Goal: Task Accomplishment & Management: Manage account settings

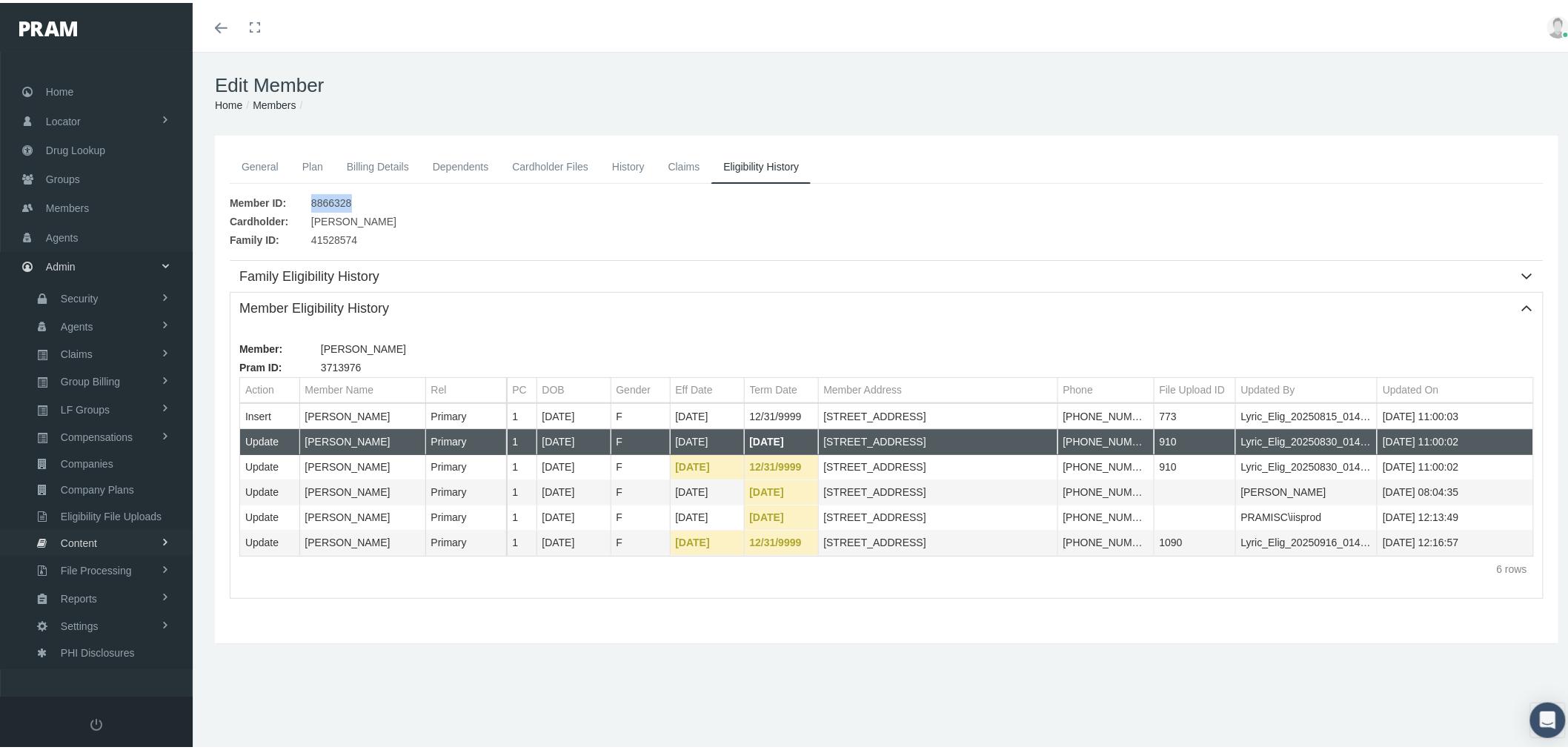
click at [130, 527] on link "Content" at bounding box center [96, 540] width 192 height 26
click at [101, 561] on span "Email Templates" at bounding box center [95, 570] width 76 height 26
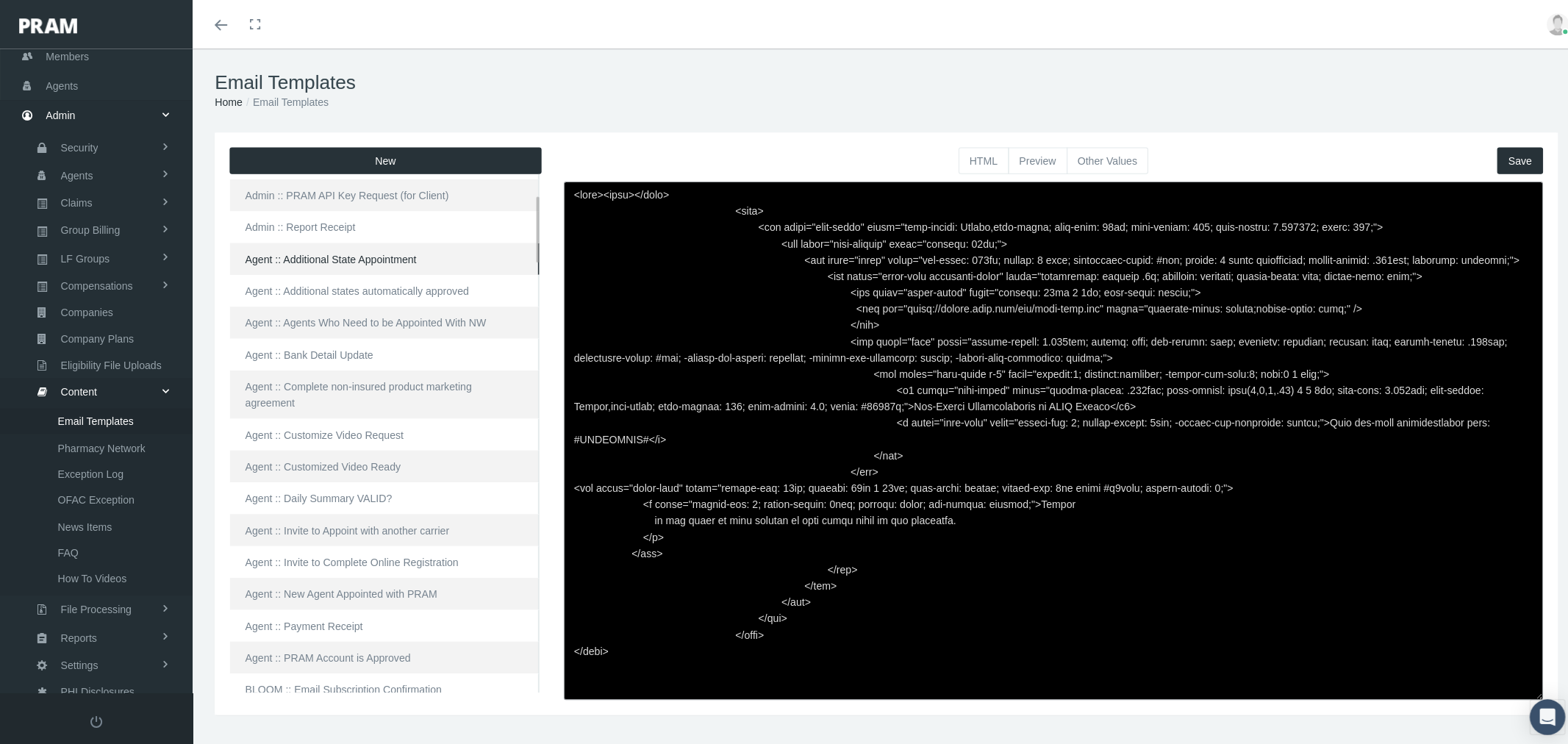
scroll to position [163, 0]
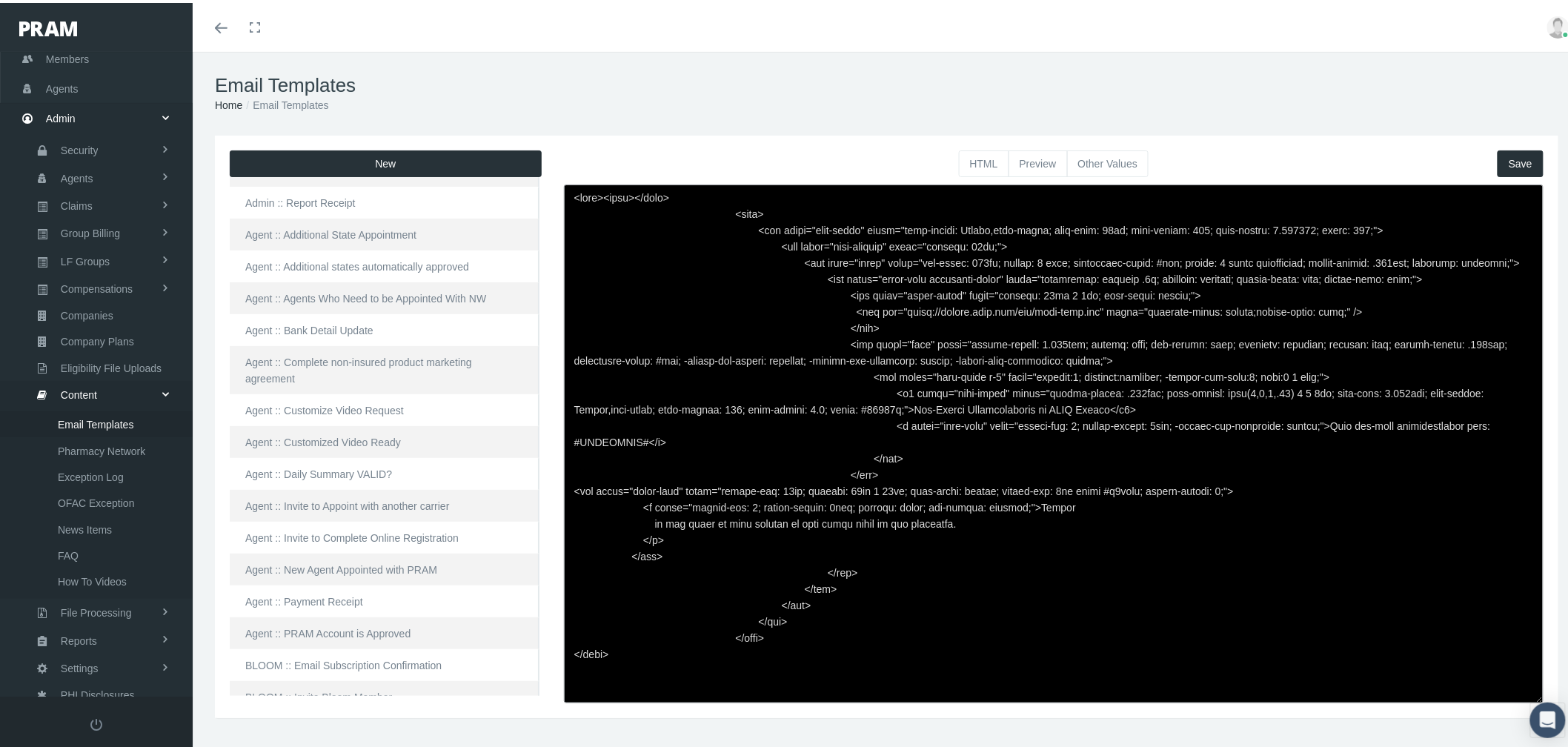
click at [430, 156] on button "New" at bounding box center [385, 161] width 312 height 27
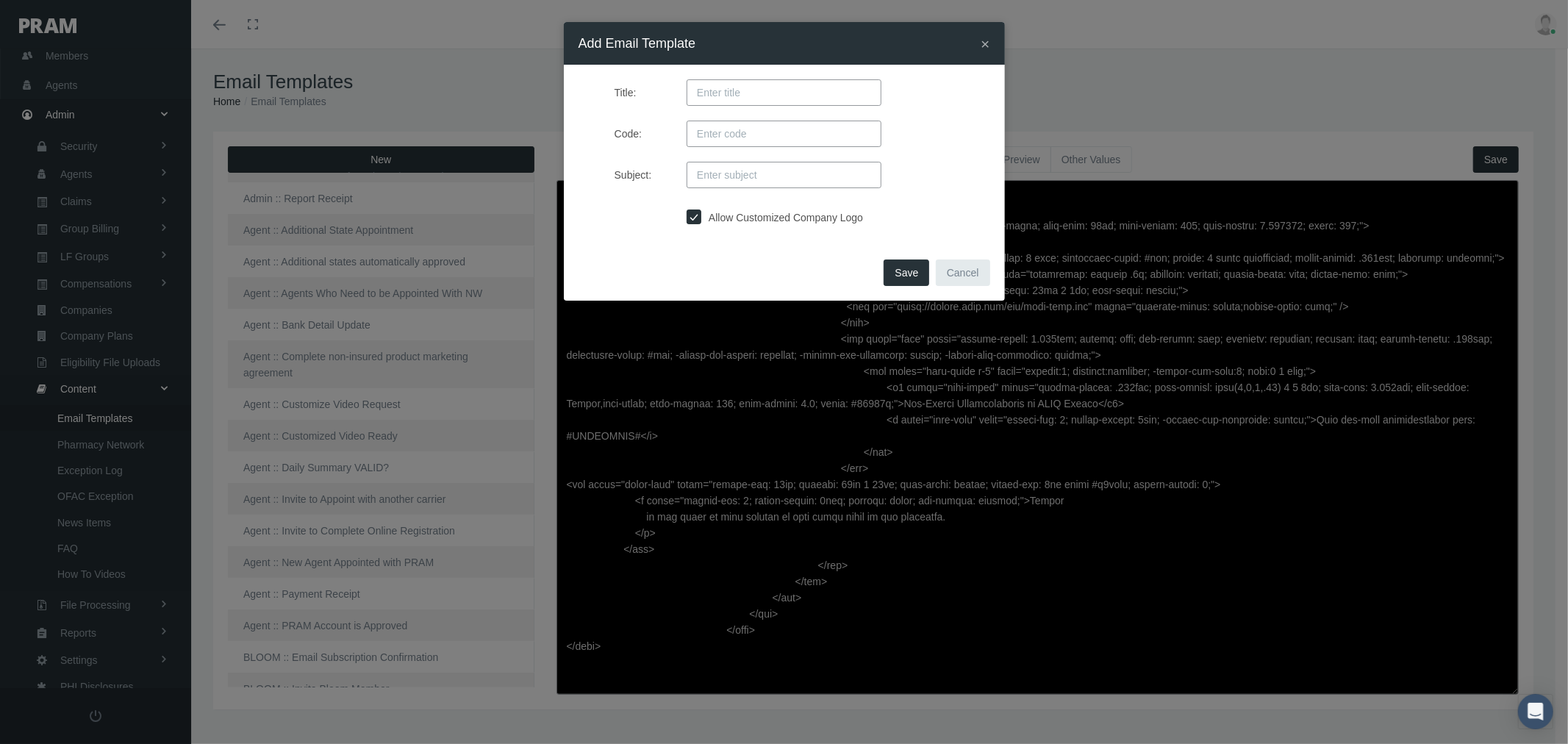
click at [715, 81] on input "Title:" at bounding box center [783, 93] width 195 height 27
paste input "Agent :: Insured Carrier Appointment Finalized (to Agent)"
type input "Agent :: Insured Carrier Appointment Finalized (to Agent)"
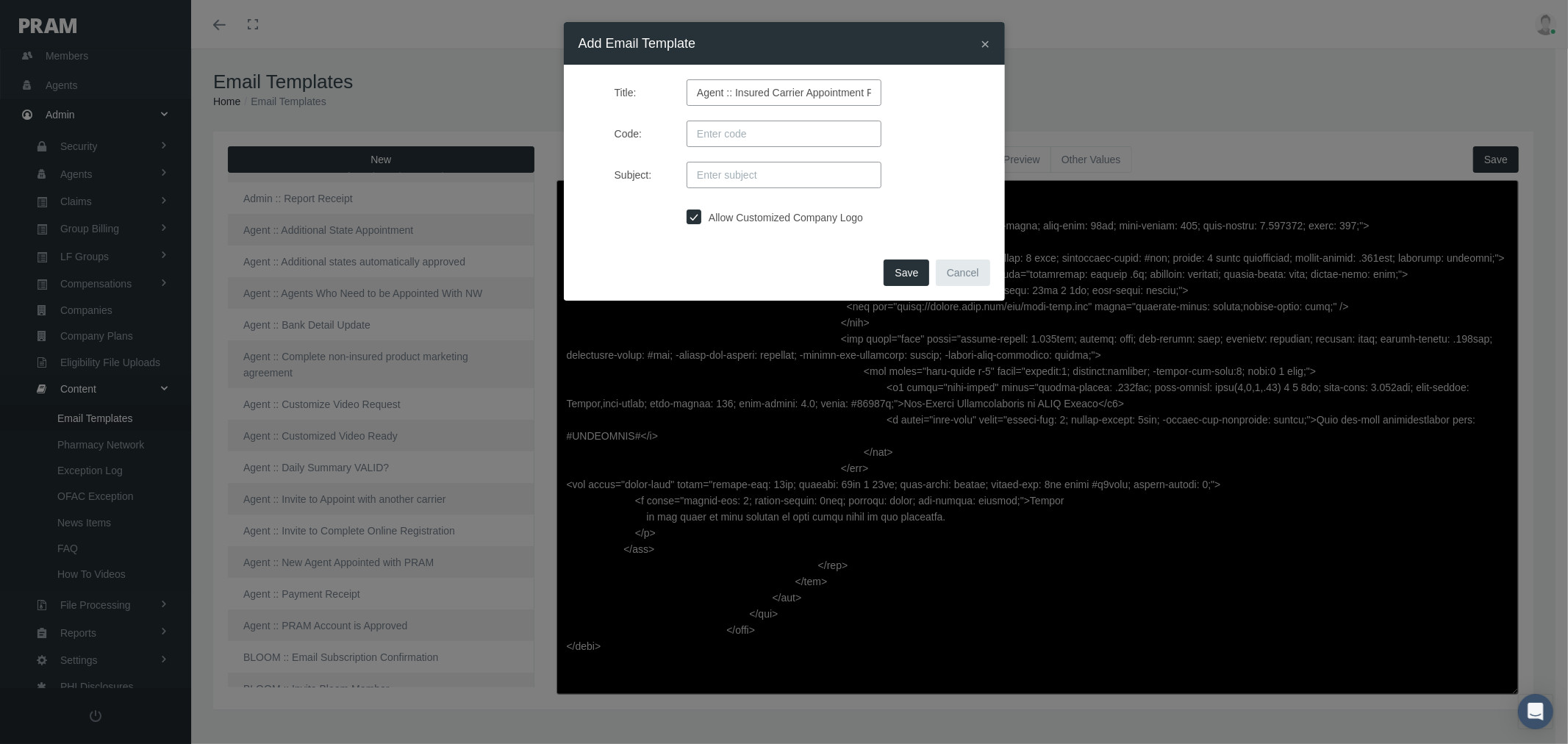
click at [709, 122] on input "Code:" at bounding box center [783, 134] width 195 height 27
paste input "INSUREDCARRIERAPPOINTMENTFINALIZEDAGNT"
type input "INSUREDCARRIERAPPOINTMENTFINALIZEDAGNT"
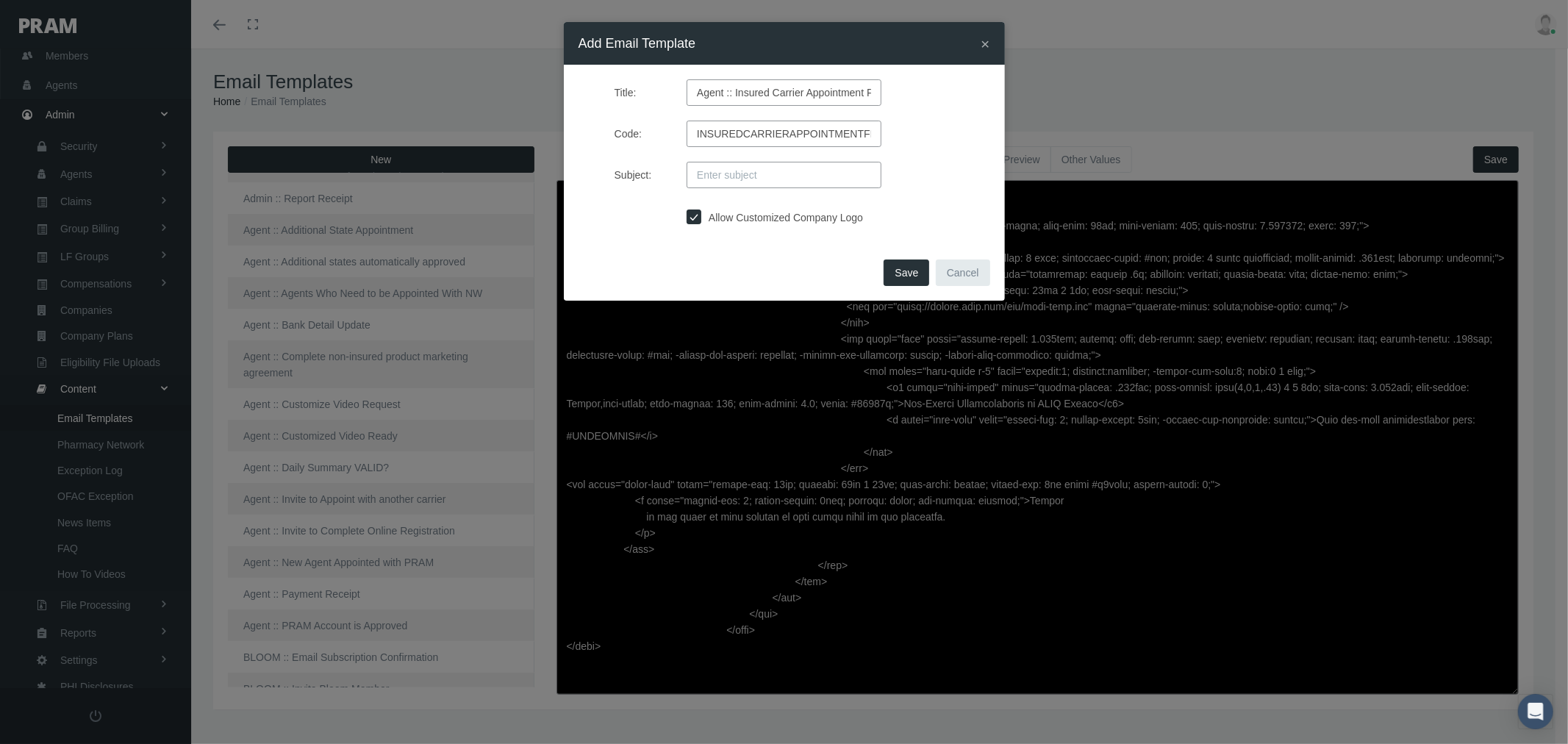
click at [719, 168] on input "Subject:" at bounding box center [783, 175] width 195 height 27
paste input "PRAM - Insured Carrier Appointment Completed"
type input "PRAM - Insured Carrier Appointment Completed"
click at [821, 215] on label "Allow Customized Company Logo" at bounding box center [782, 218] width 162 height 16
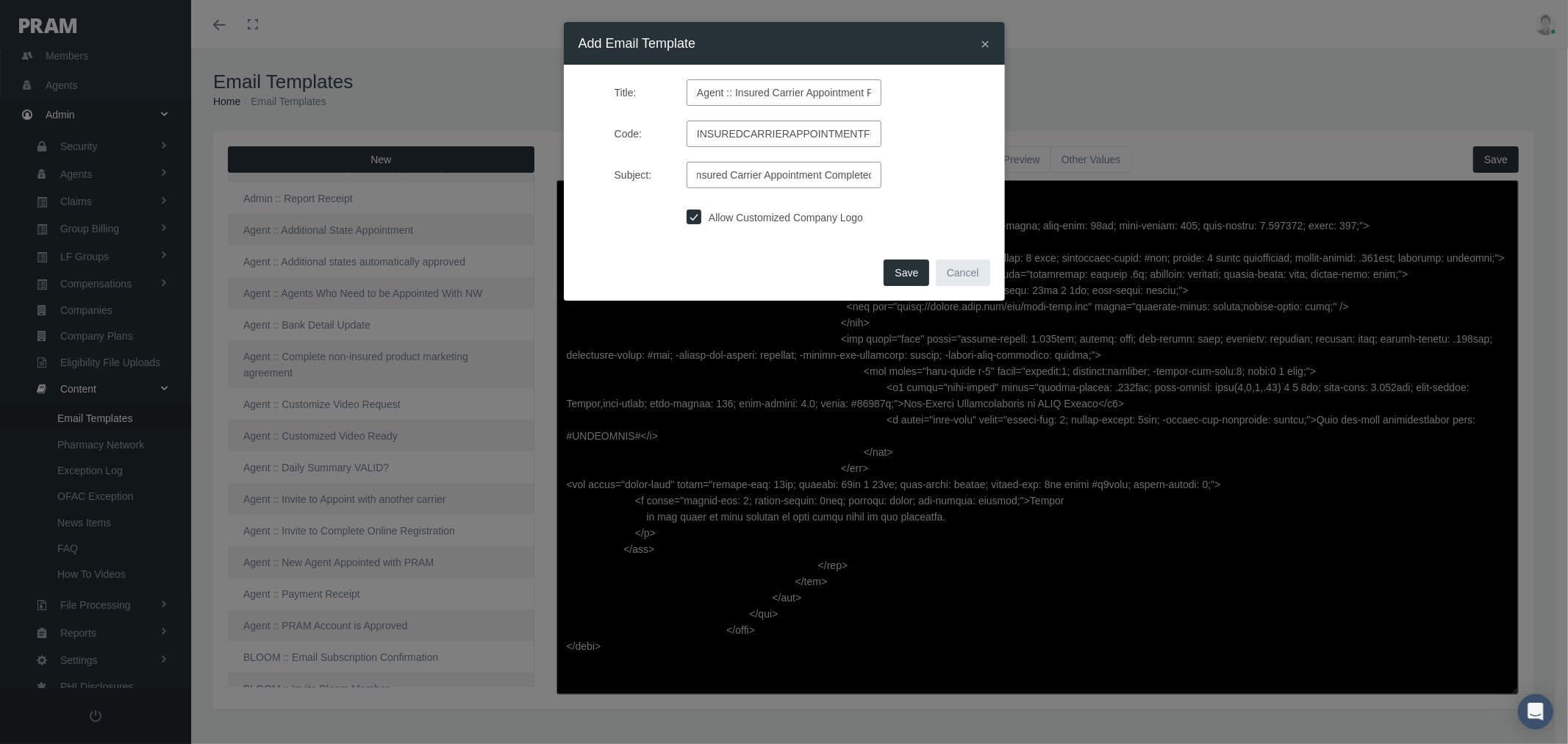
click at [701, 215] on input "Allow Customized Company Logo" at bounding box center [694, 215] width 15 height 15
checkbox input "false"
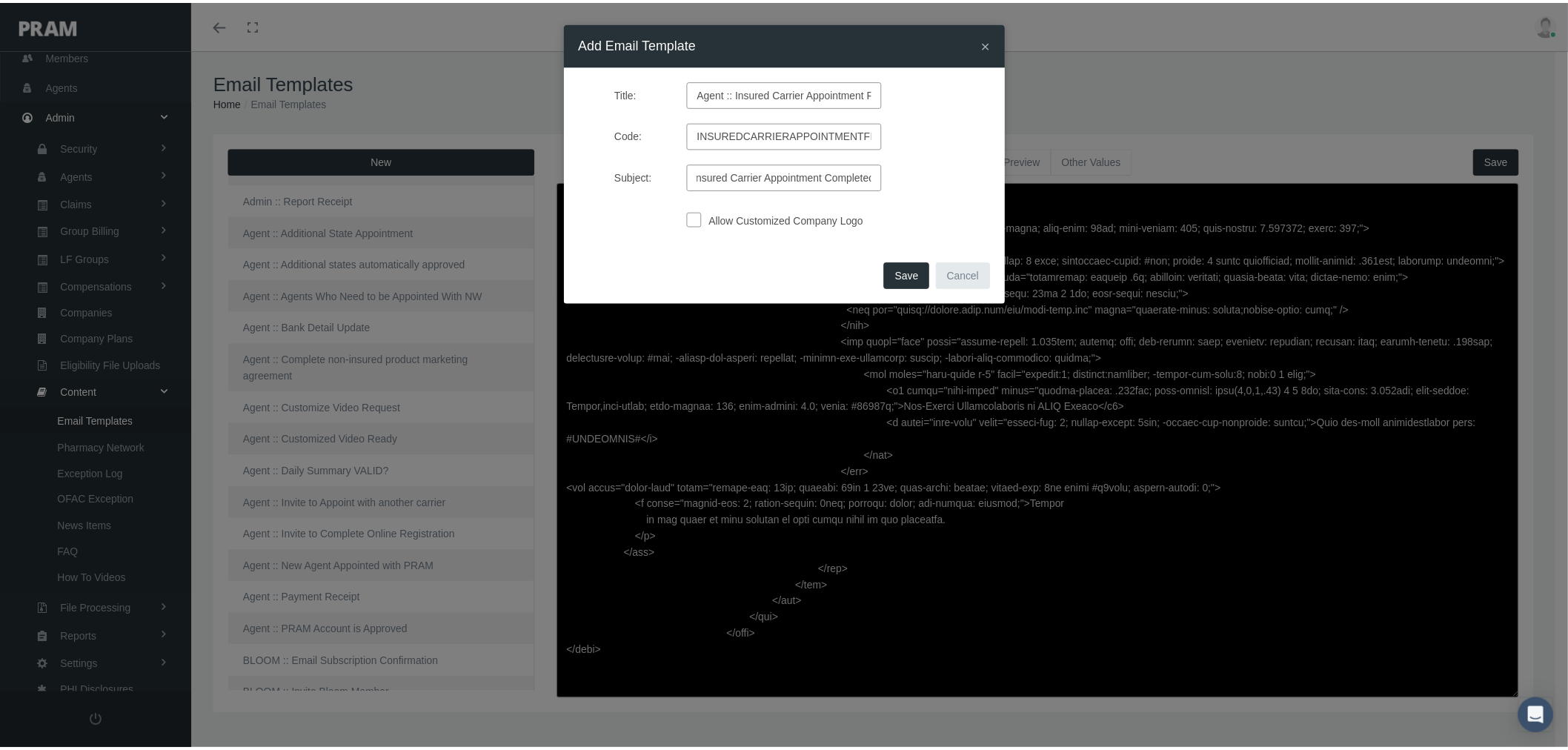
scroll to position [0, 0]
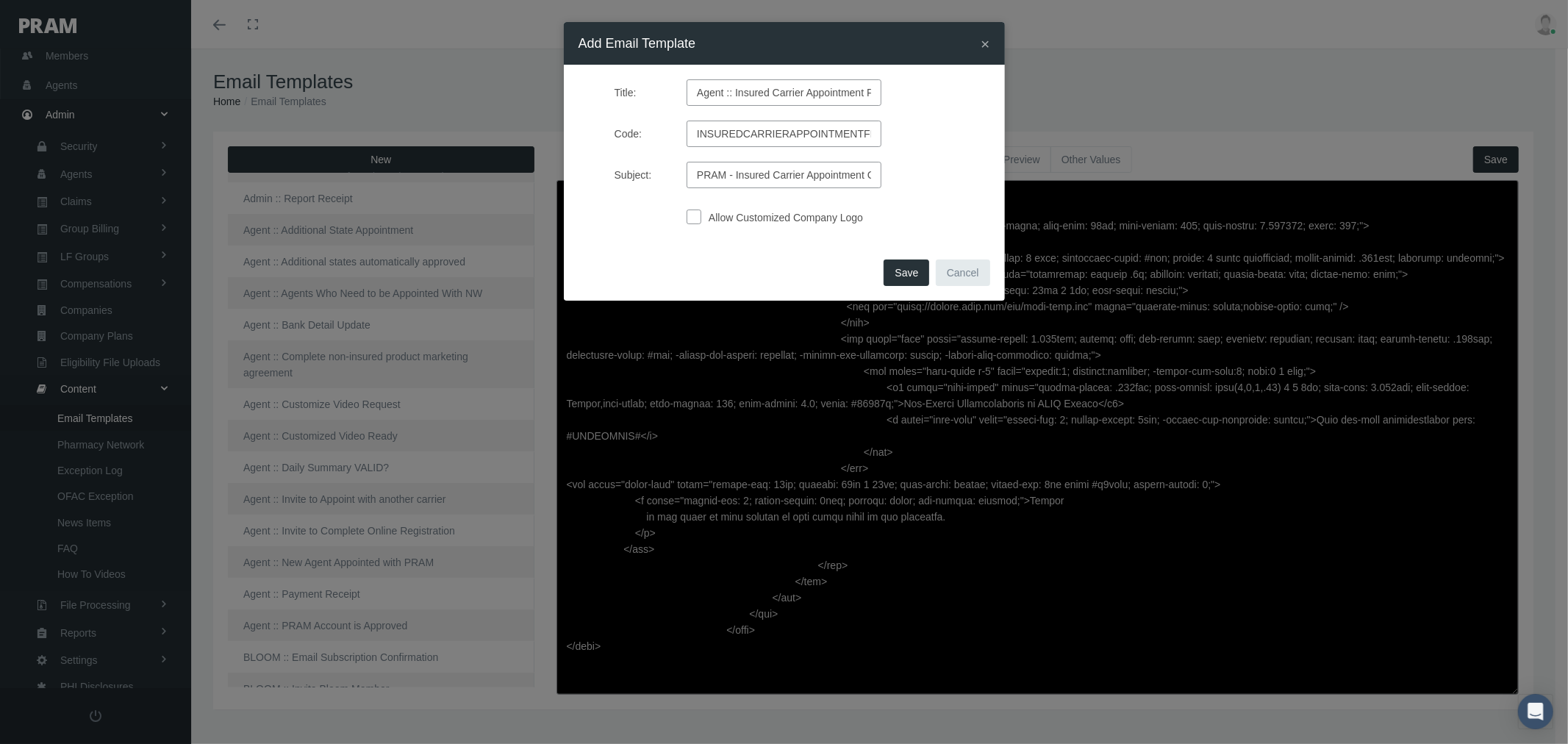
click at [905, 268] on span "Save" at bounding box center [906, 273] width 24 height 12
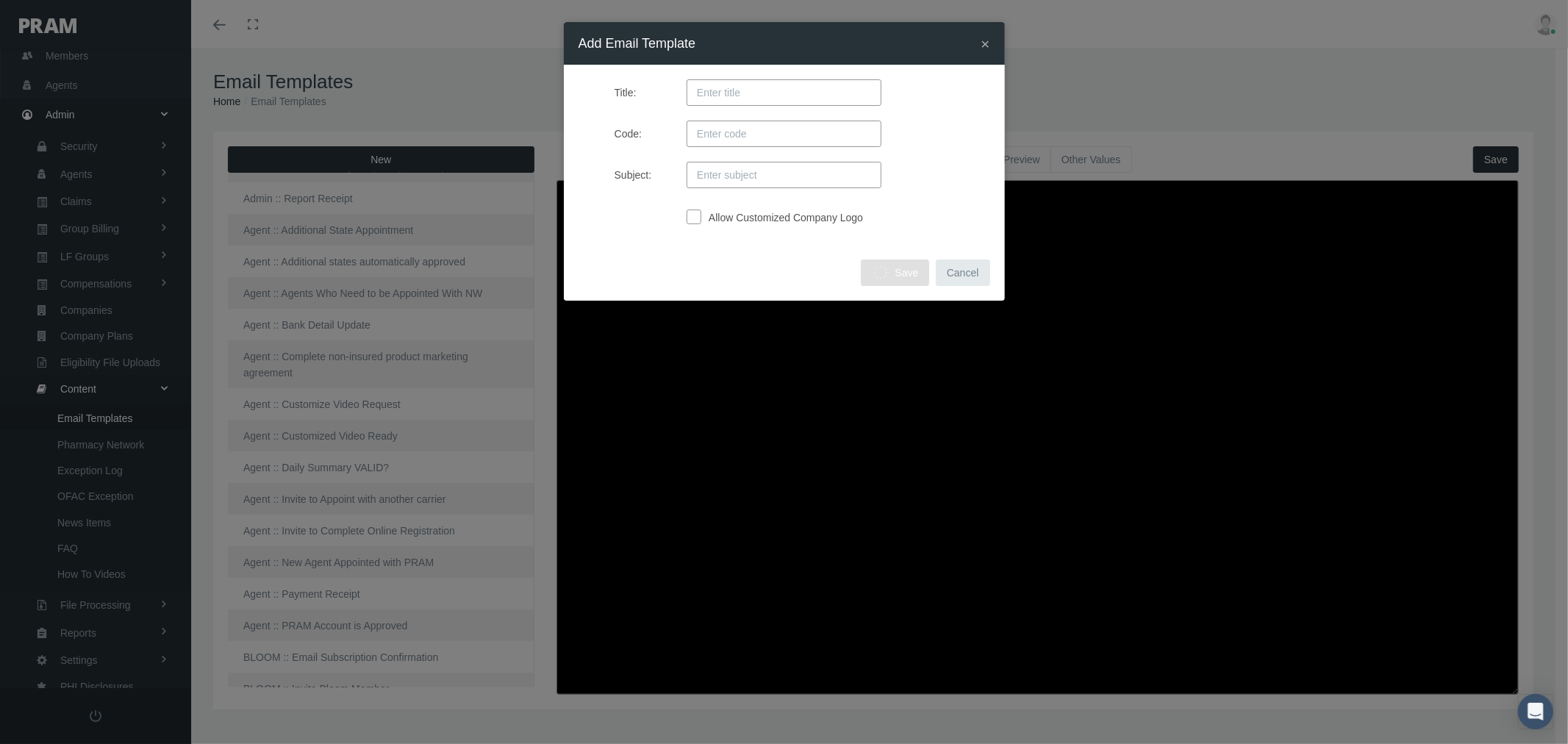
type textarea "<!doctype html> <html xmlns="[URL][DOMAIN_NAME]" xmlns:v="urn:schemas-microsoft…"
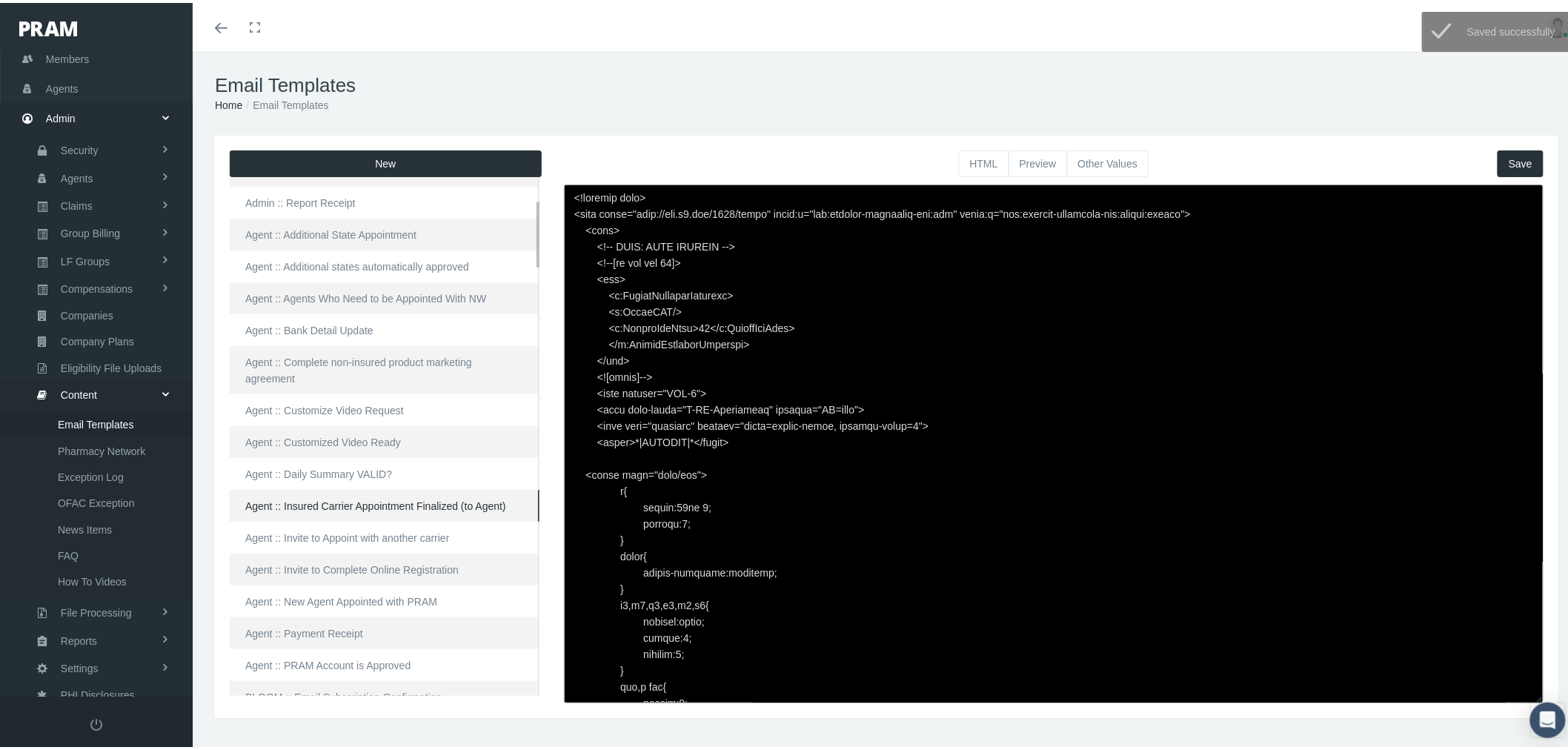
click at [404, 491] on link "Agent :: Insured Carrier Appointment Finalized (to Agent)" at bounding box center [385, 503] width 310 height 32
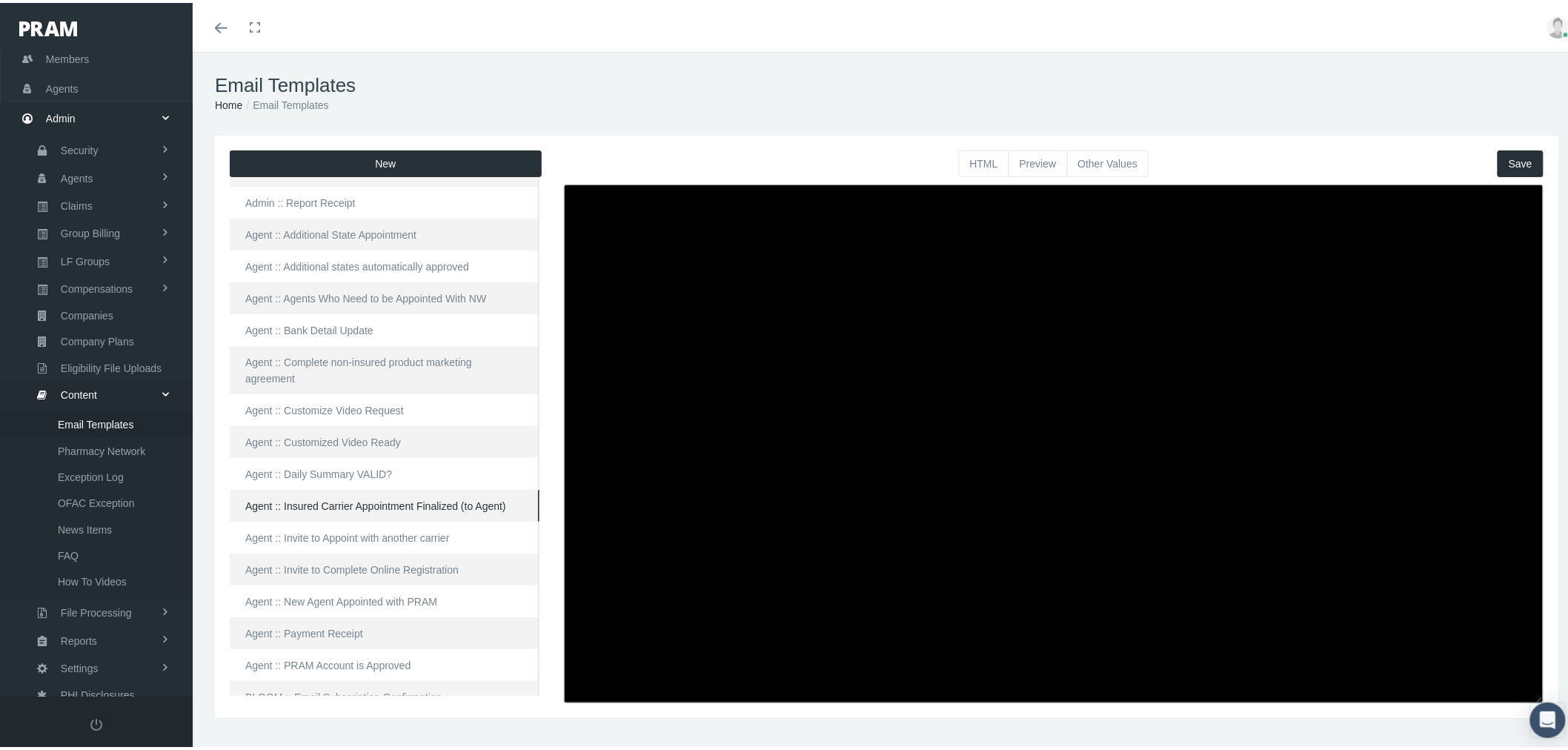
click at [986, 162] on button "HTML" at bounding box center [983, 161] width 50 height 27
click at [632, 322] on textarea at bounding box center [1054, 441] width 980 height 519
paste textarea "<html> <head> </head> <body> <div class="page-email" style="font-family: Roboto…"
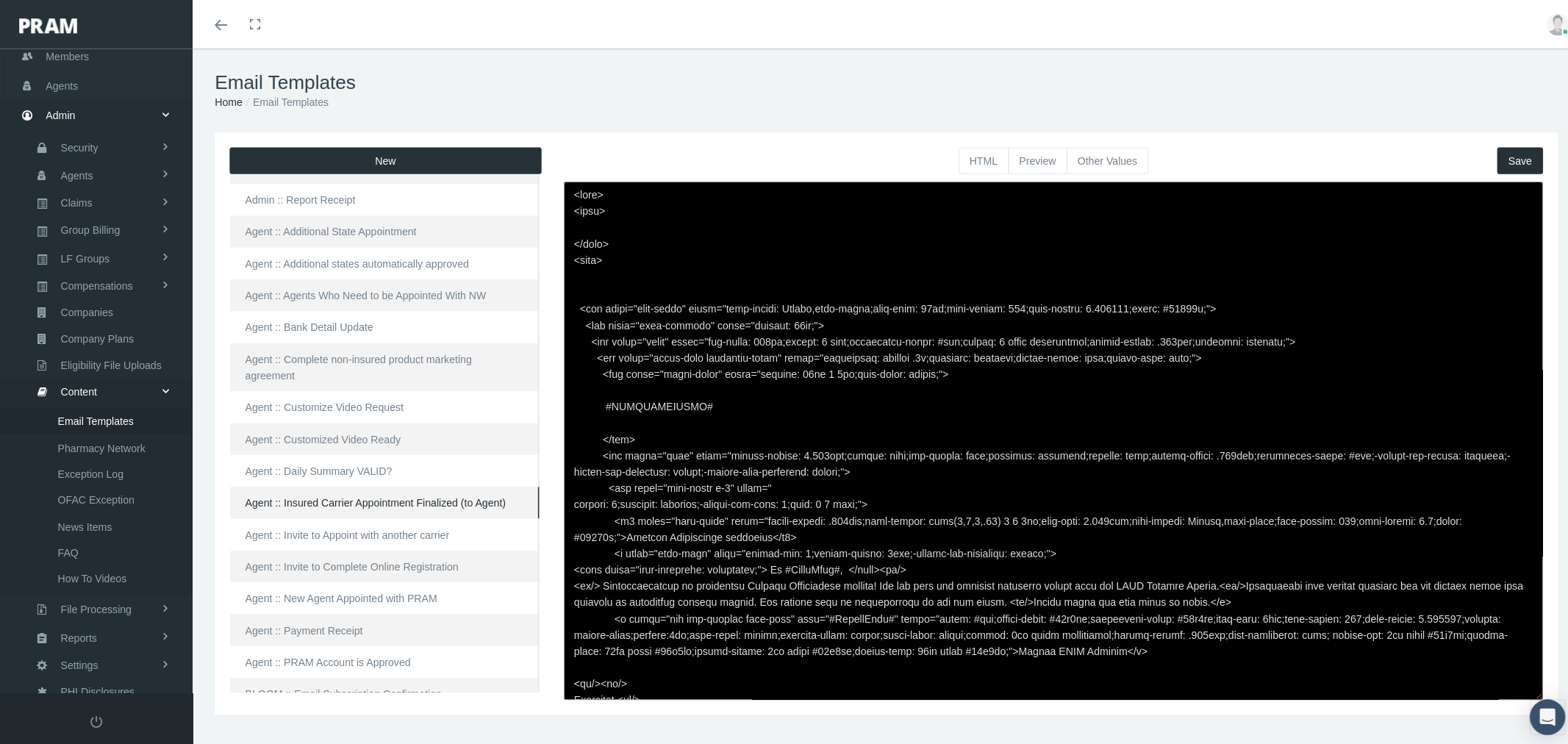
scroll to position [362, 0]
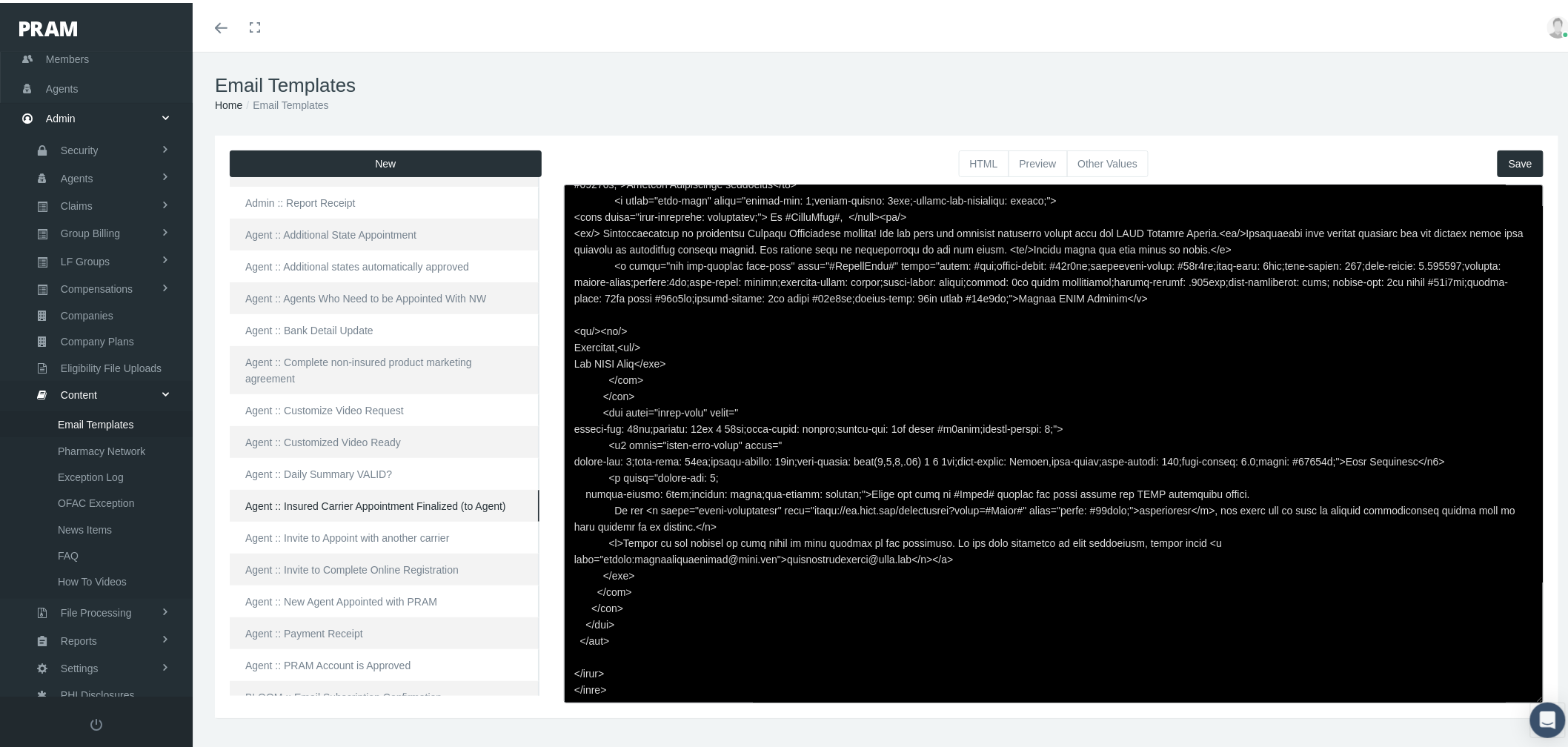
type textarea "<html> <head> </head> <body> <div class="page-email" style="font-family: Roboto…"
click at [1509, 154] on button "Save" at bounding box center [1520, 161] width 46 height 27
click at [1040, 158] on button "Preview" at bounding box center [1038, 161] width 59 height 27
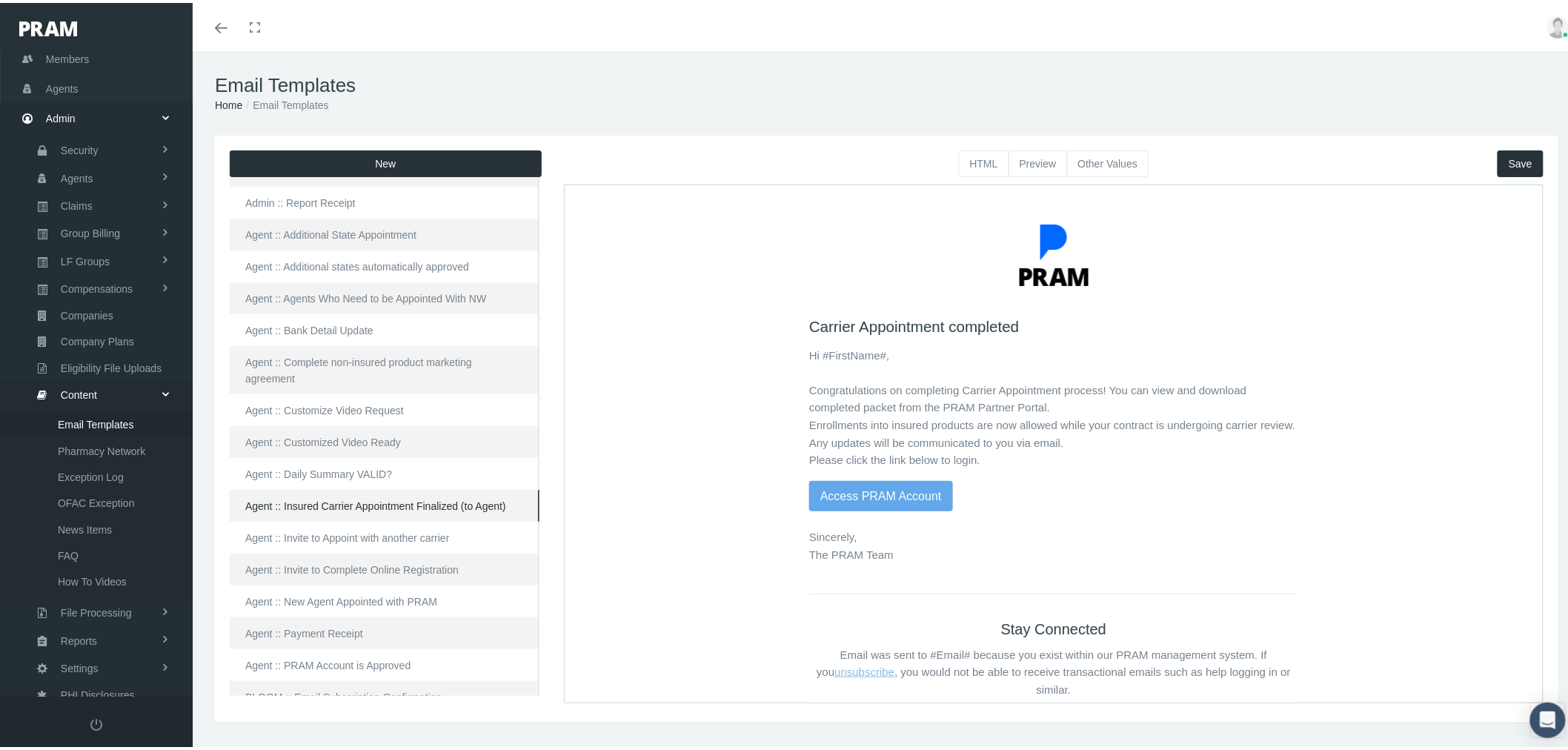
click at [424, 158] on button "New" at bounding box center [385, 161] width 312 height 27
checkbox input "true"
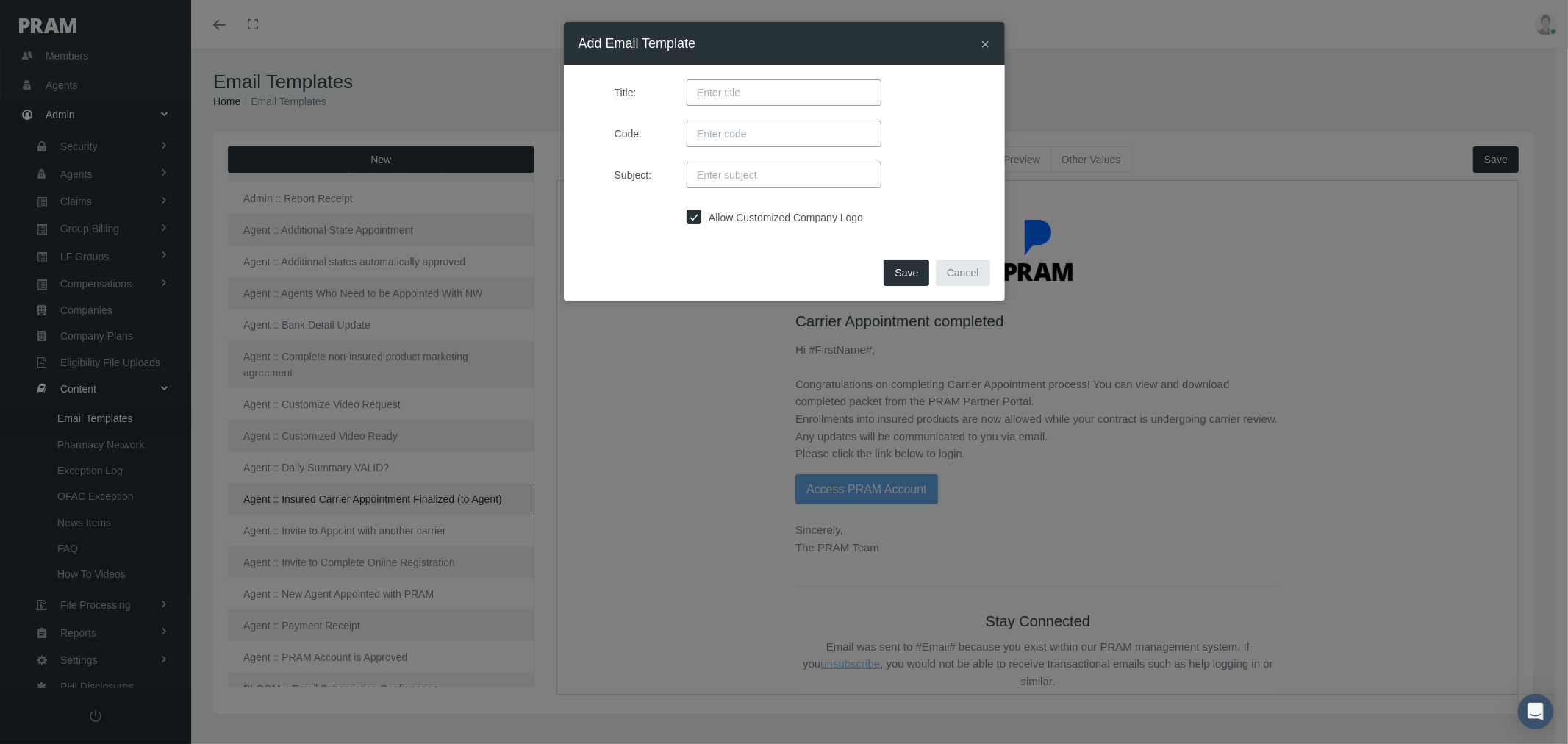
click at [824, 104] on input "Title:" at bounding box center [783, 93] width 195 height 27
paste input "Agent :: Insured Carrier Appointment Finalized (to Onboarding)"
type input "Agent :: Insured Carrier Appointment Finalized (to Onboarding)"
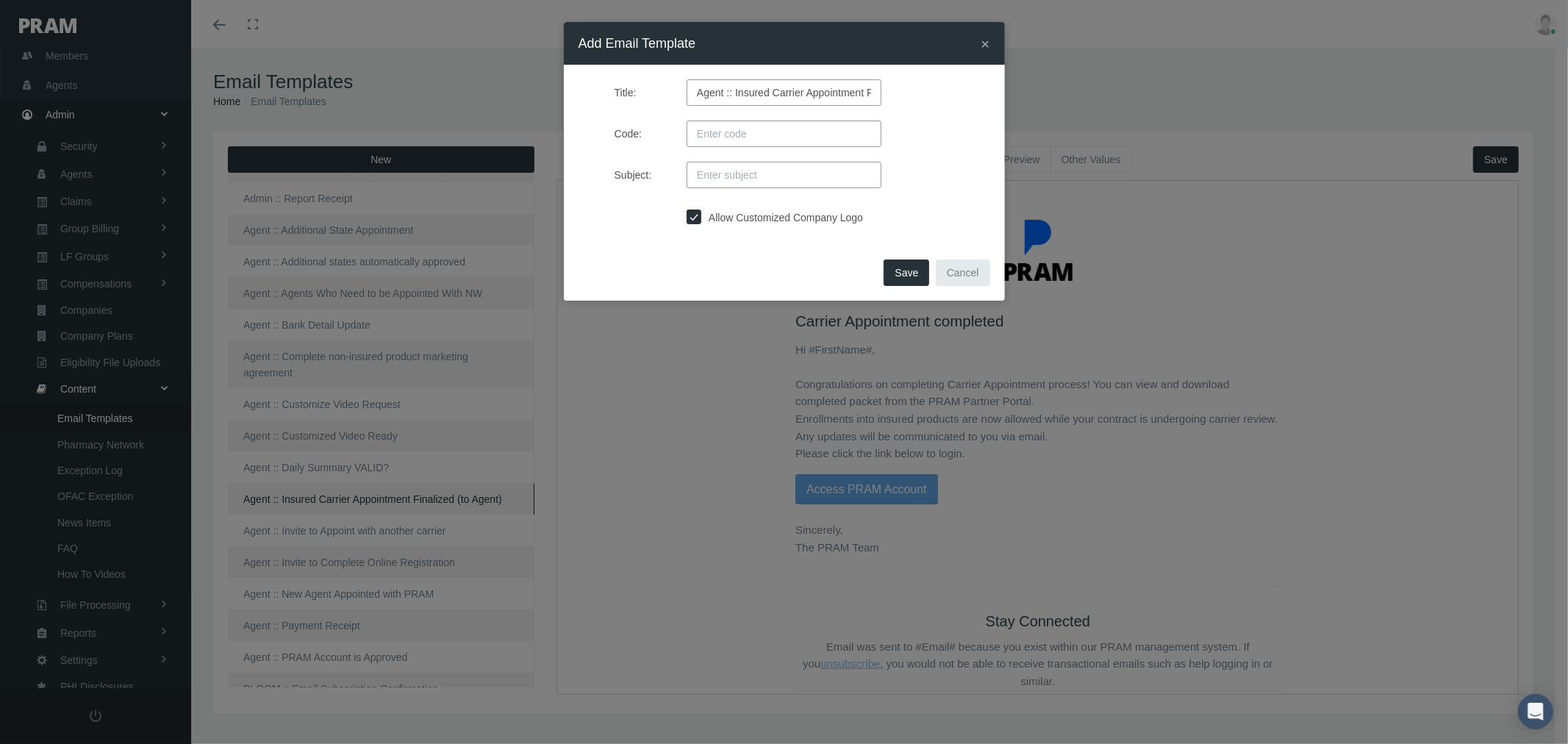
click at [726, 136] on input "Code:" at bounding box center [783, 134] width 195 height 27
paste input "INSUREDCARRIERAPPOINTMENTFINALIZED"
type input "INSUREDCARRIERAPPOINTMENTFINALIZED"
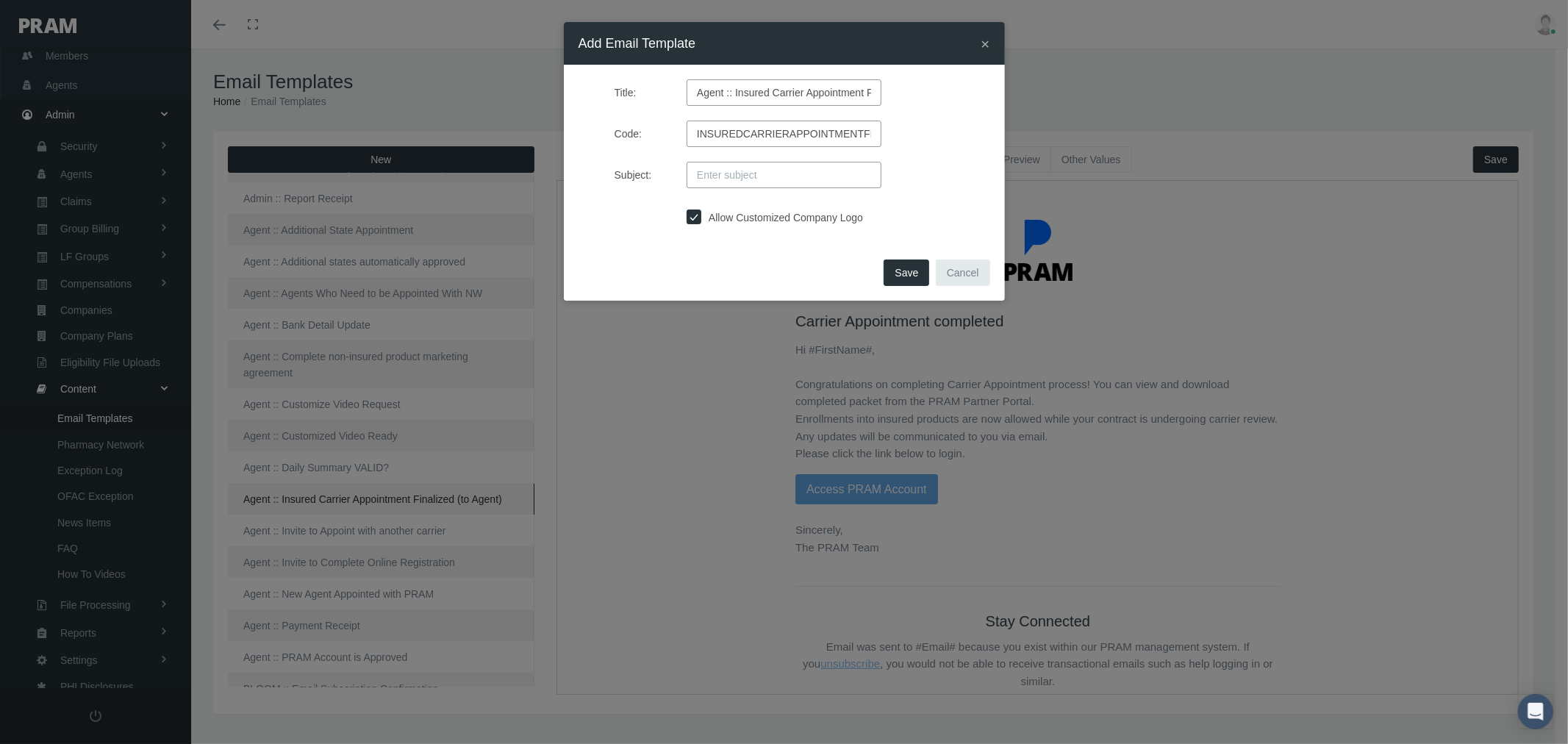
click at [756, 172] on input "Subject:" at bounding box center [783, 175] width 195 height 27
paste input "Agent #AGENTNAME# Completed Appointment with Insured Carrier"
type input "Agent #AGENTNAME# Completed Appointment with Insured Carrier"
click at [770, 216] on label "Allow Customized Company Logo" at bounding box center [782, 218] width 162 height 16
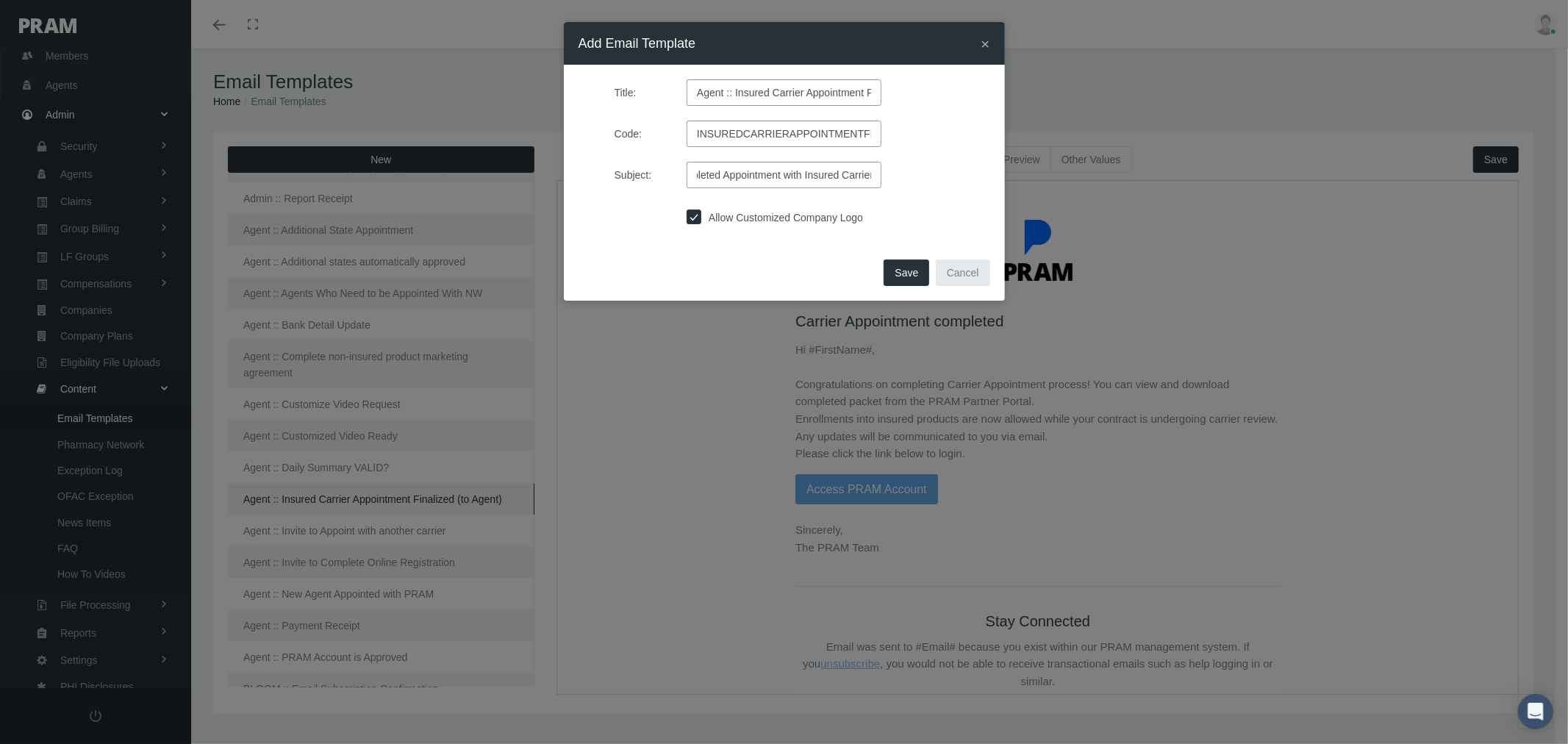
click at [701, 216] on input "Allow Customized Company Logo" at bounding box center [694, 215] width 15 height 15
checkbox input "false"
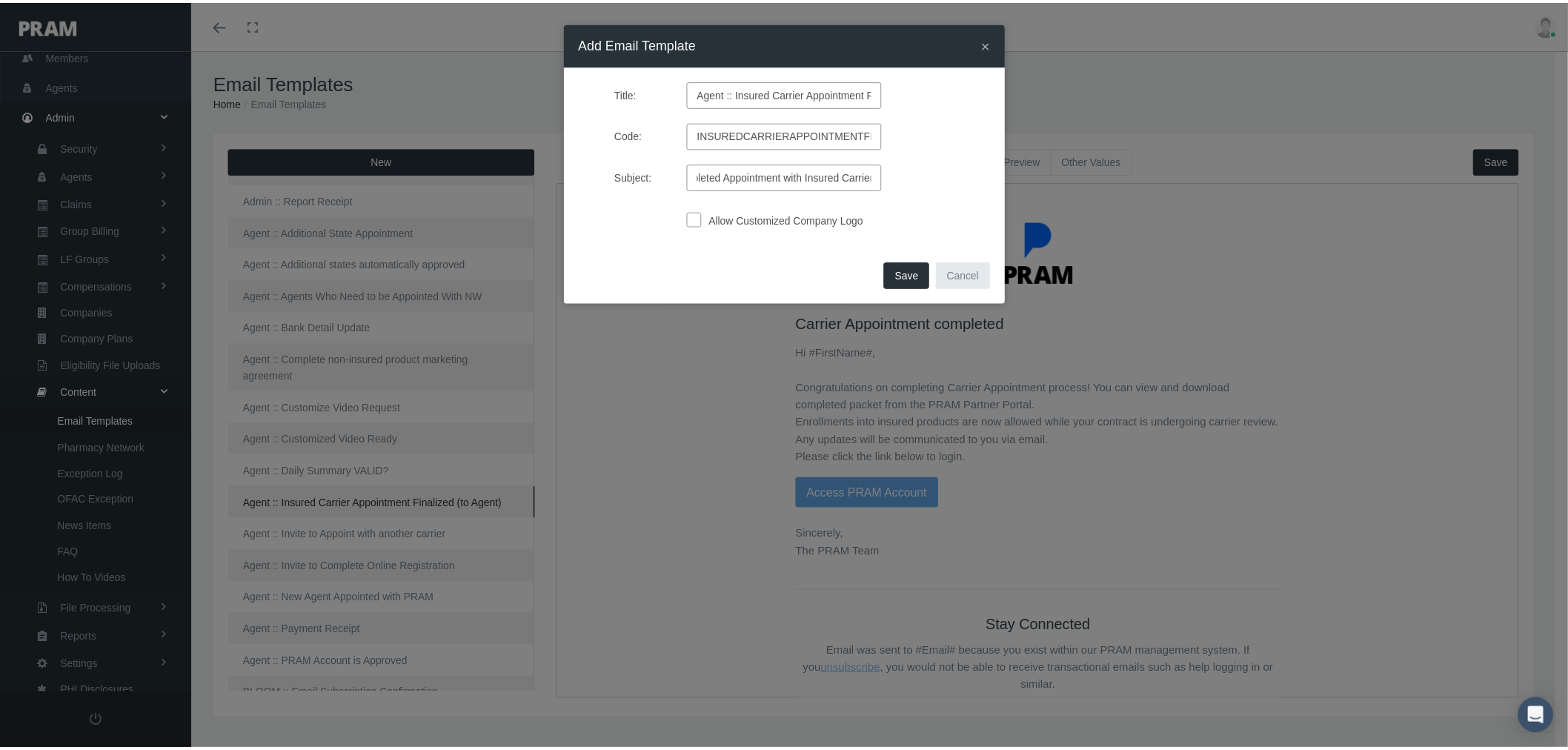
scroll to position [0, 0]
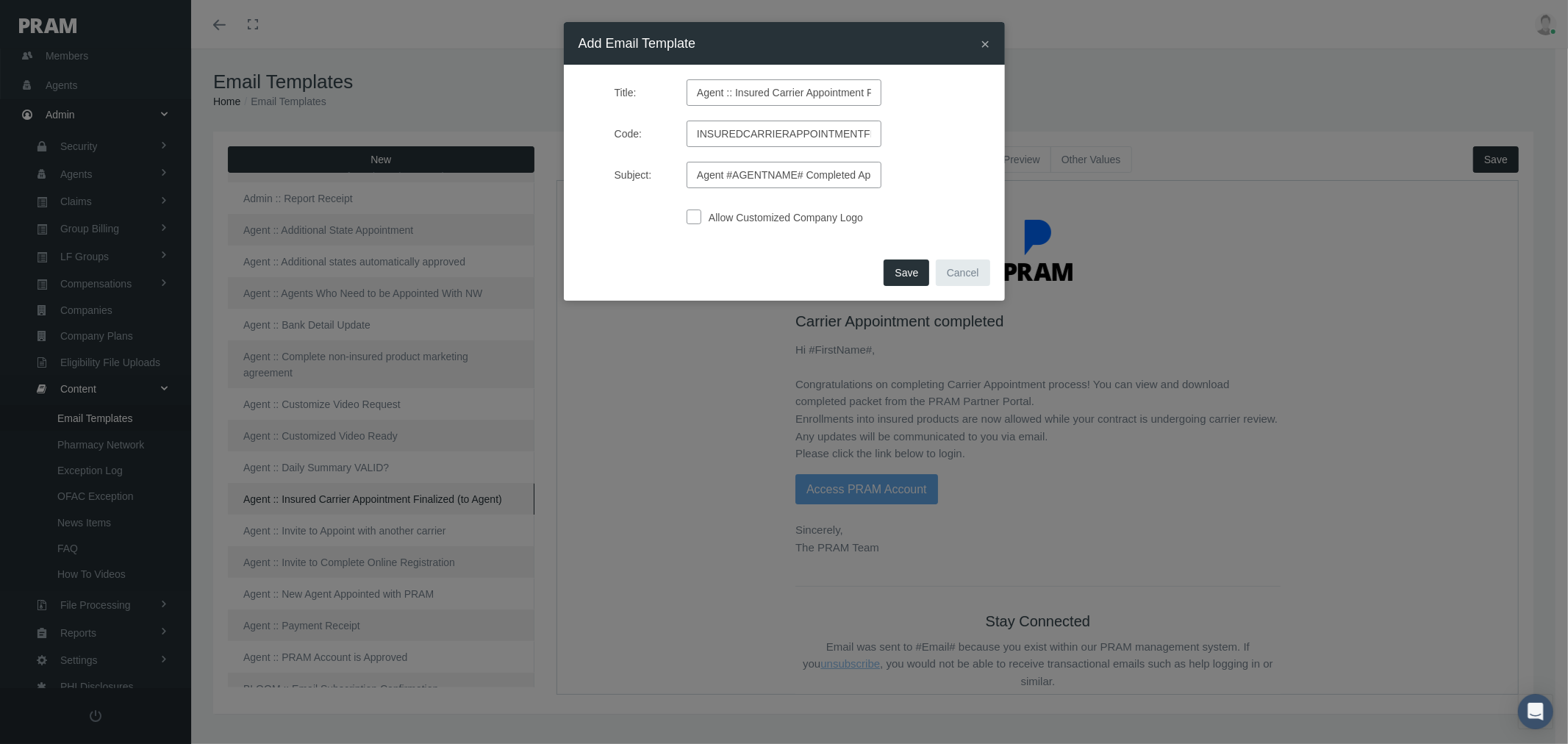
click at [908, 274] on span "Save" at bounding box center [906, 273] width 24 height 12
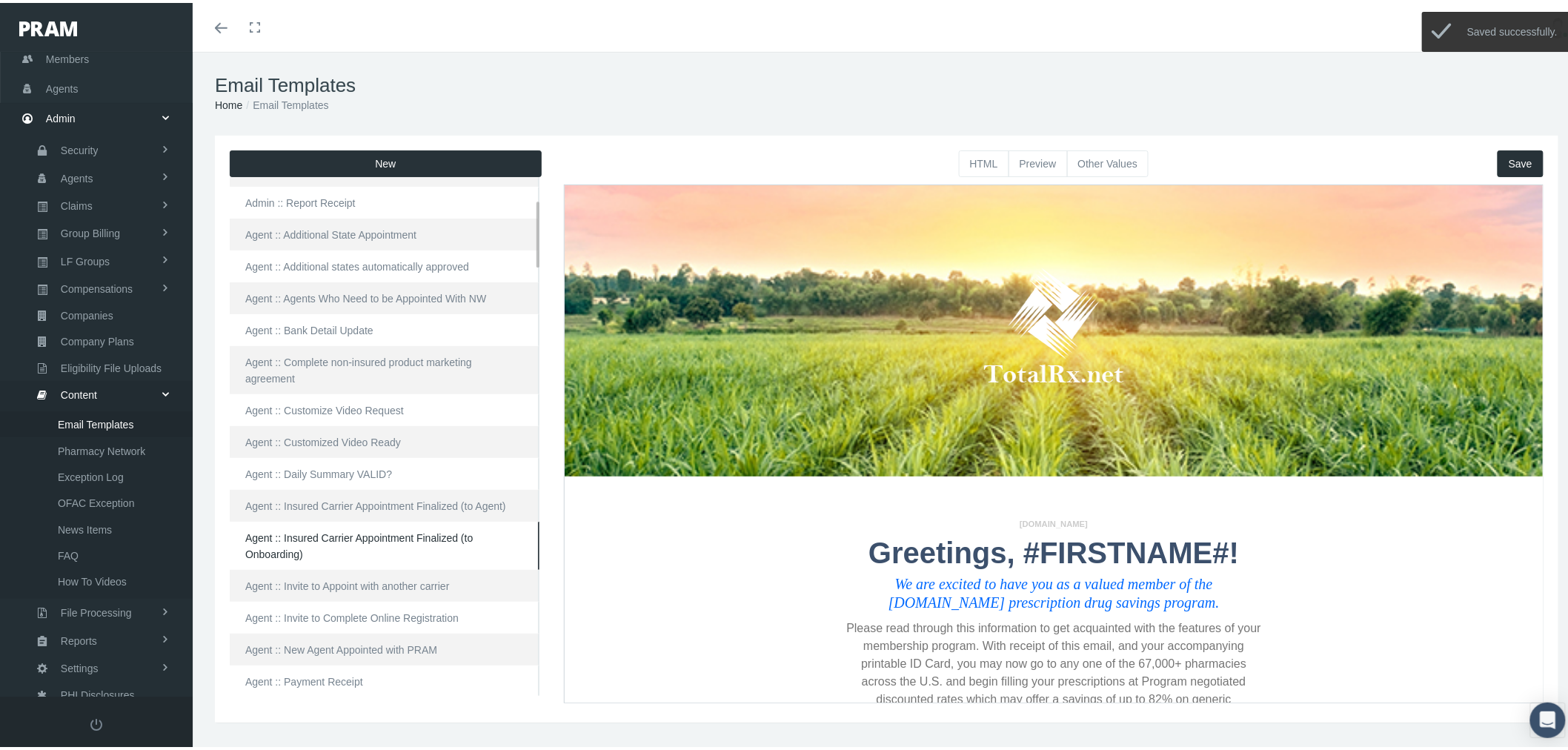
click at [373, 529] on link "Agent :: Insured Carrier Appointment Finalized (to Onboarding)" at bounding box center [385, 543] width 310 height 48
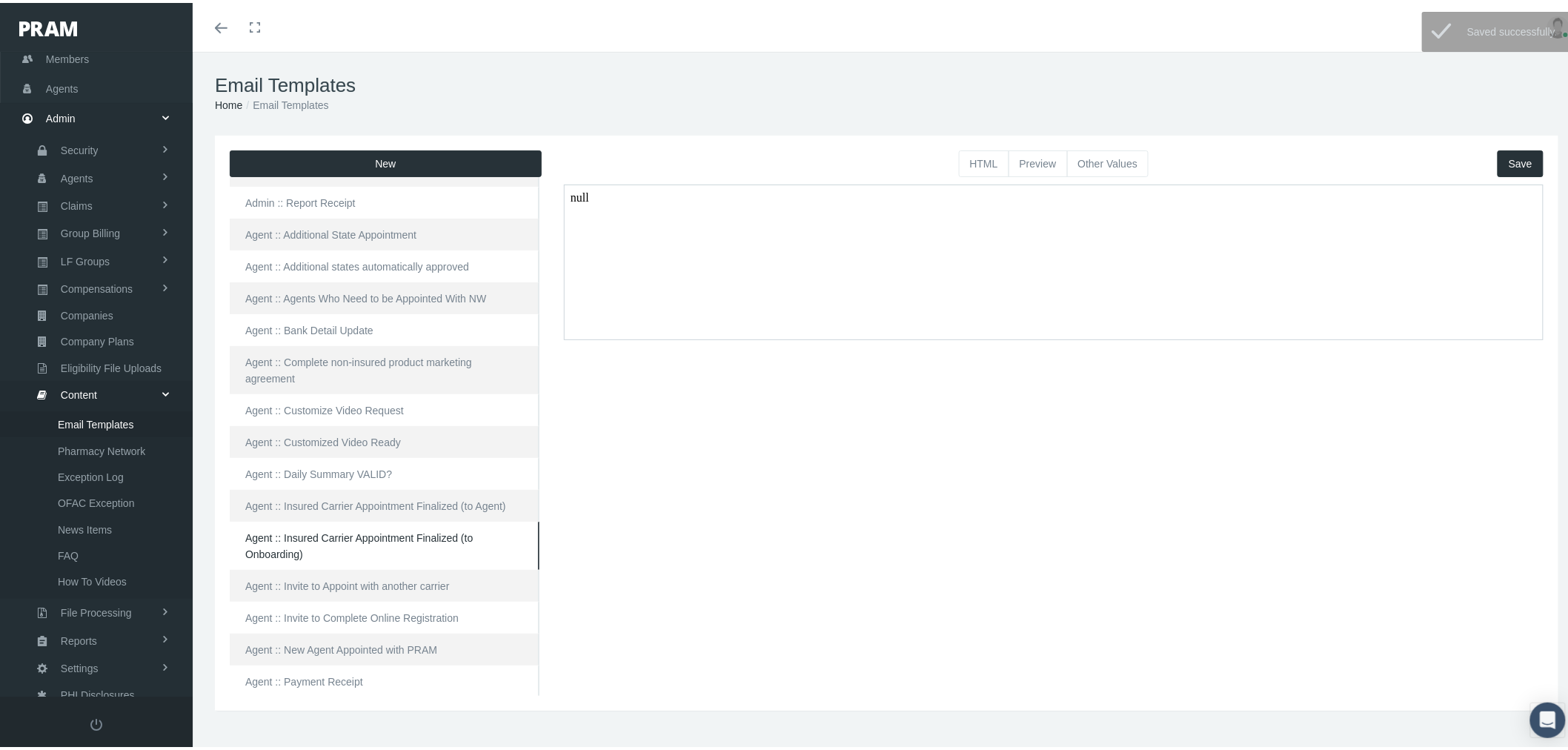
click at [980, 159] on button "HTML" at bounding box center [983, 161] width 50 height 27
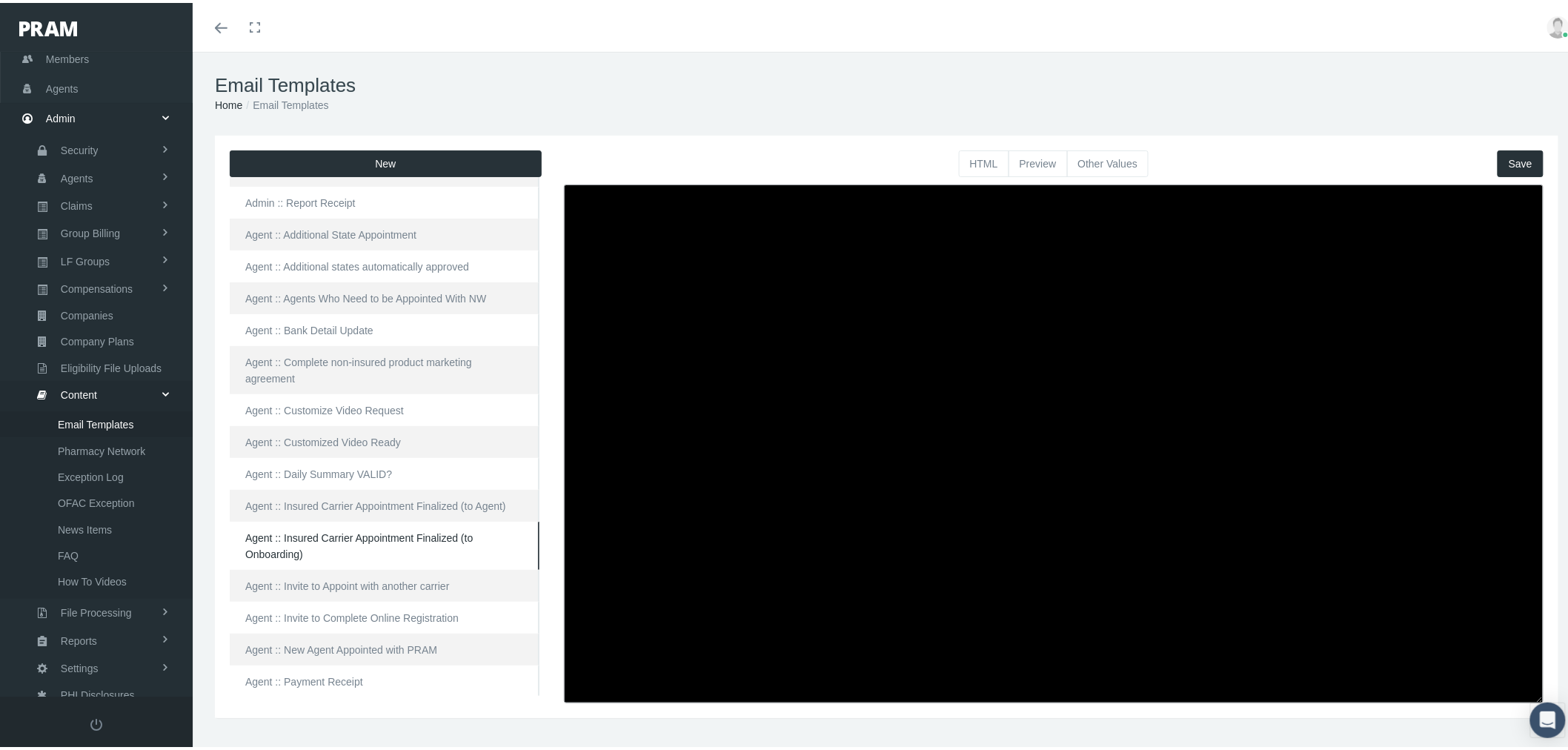
click at [785, 286] on textarea at bounding box center [1054, 441] width 980 height 519
paste textarea "<html> <head> </head> <body> <div class="page-email" style="font-family: Roboto…"
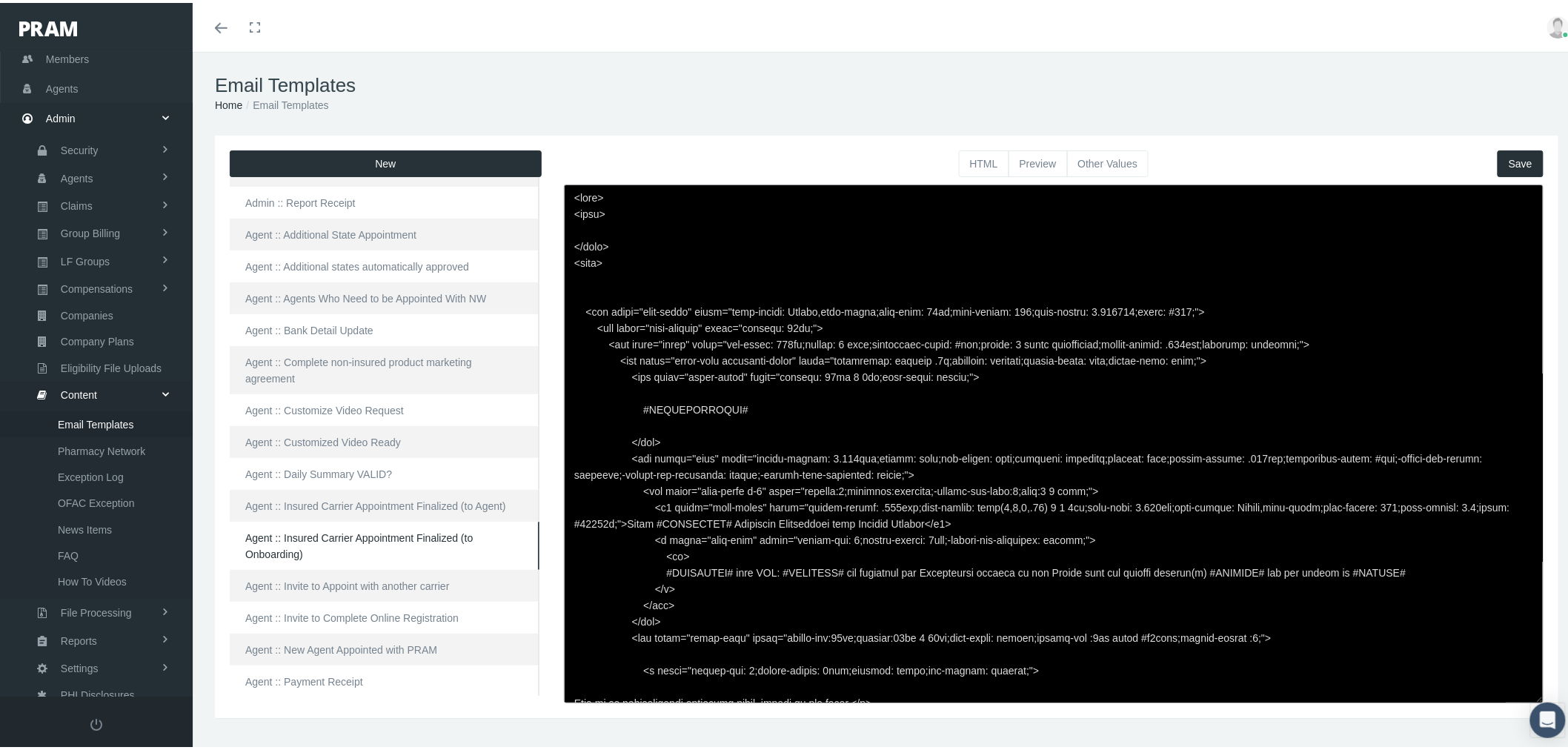
scroll to position [169, 0]
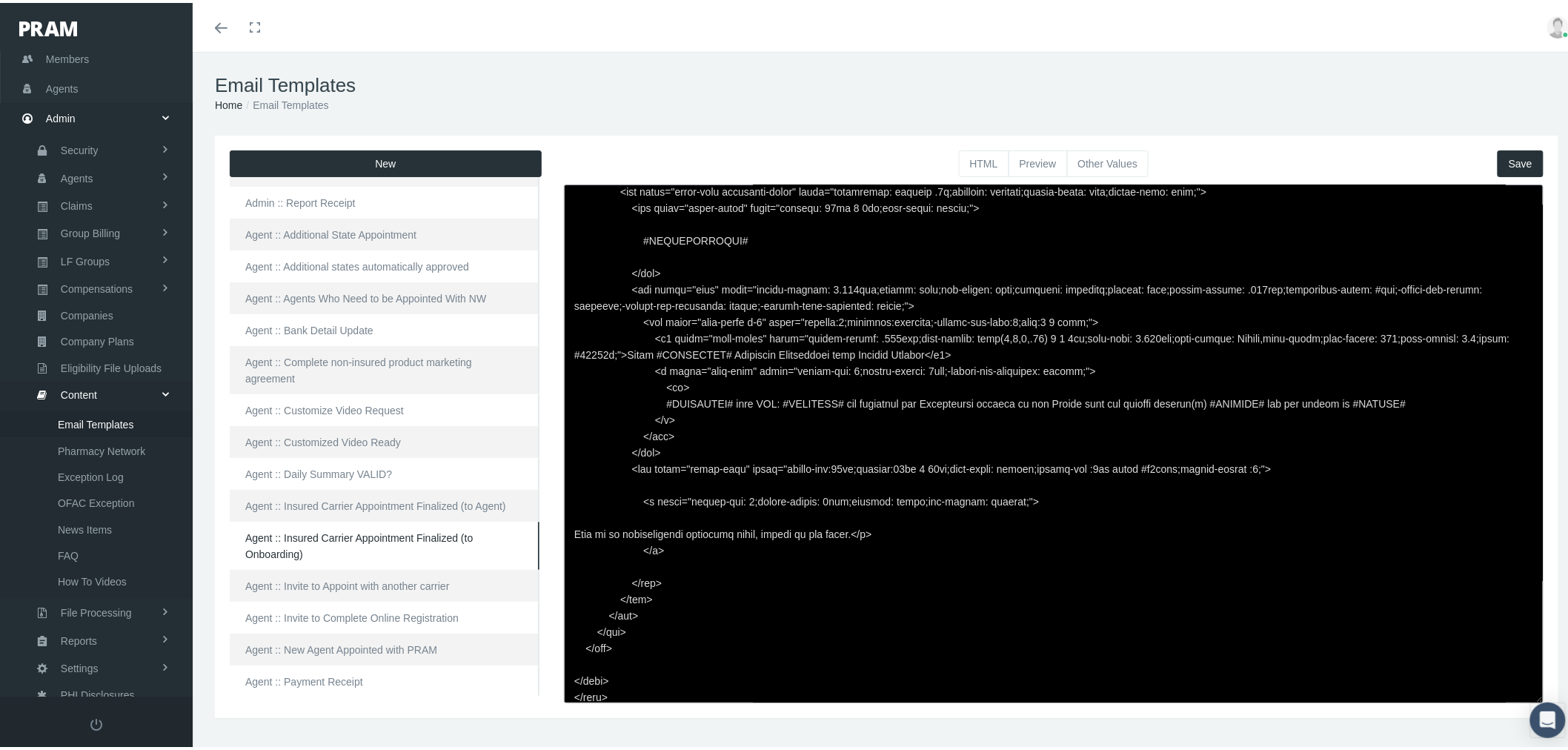
type textarea "<html> <head> </head> <body> <div class="page-email" style="font-family: Roboto…"
click at [1509, 159] on span "Save" at bounding box center [1521, 161] width 24 height 12
click at [1025, 157] on button "Preview" at bounding box center [1038, 161] width 59 height 27
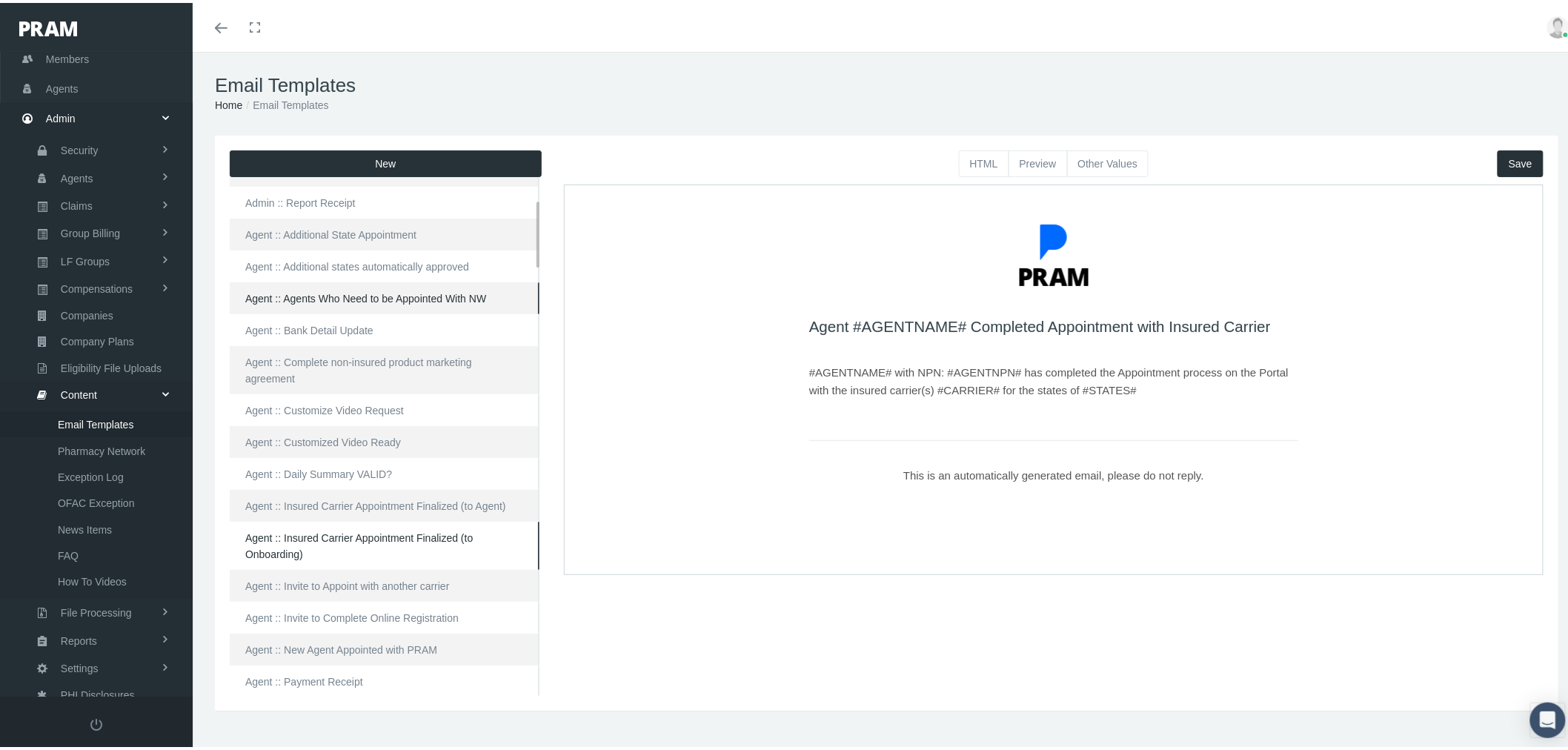
click at [352, 299] on link "Agent :: Agents Who Need to be Appointed With NW" at bounding box center [385, 295] width 310 height 32
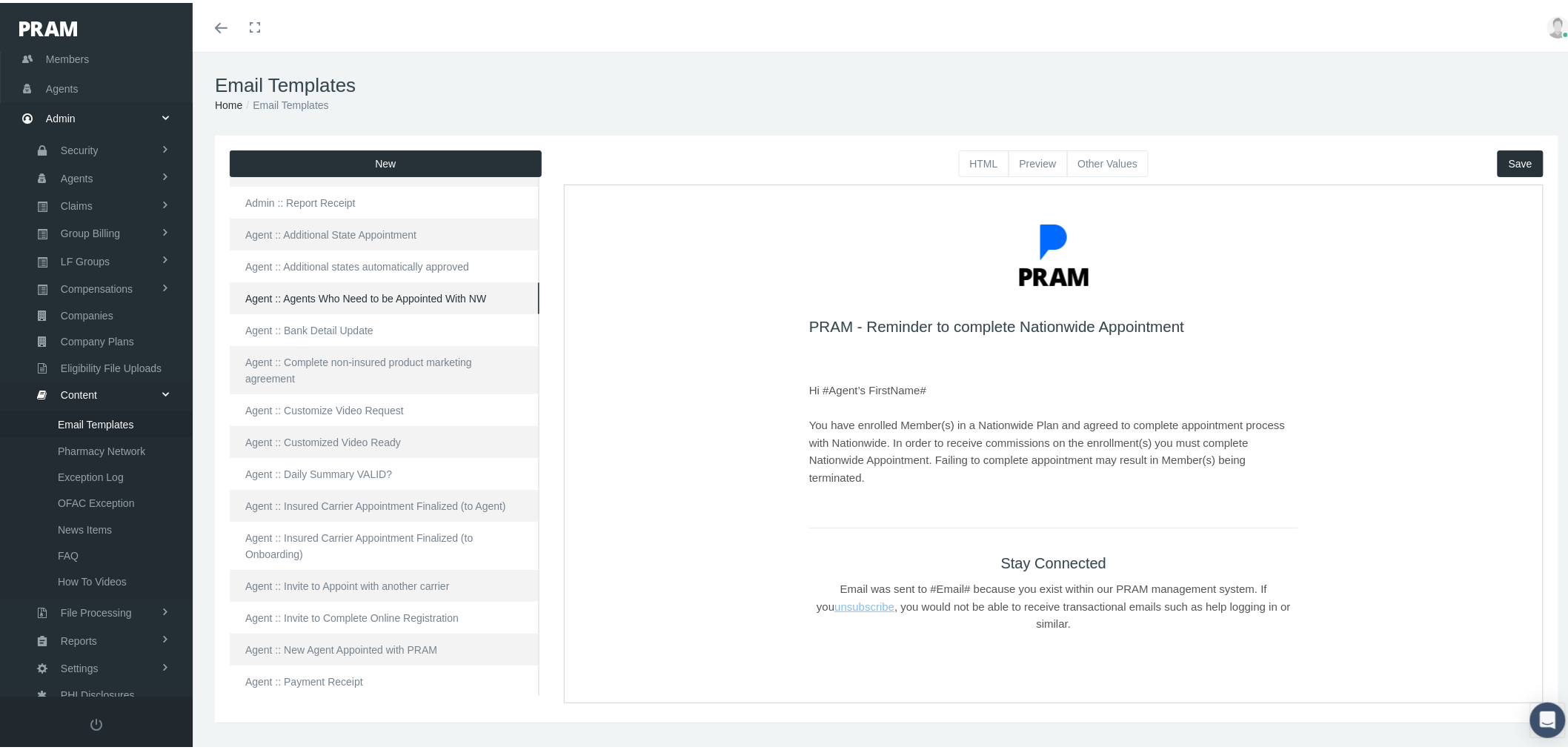
drag, startPoint x: 801, startPoint y: 320, endPoint x: 1184, endPoint y: 325, distance: 383.0
click at [1184, 325] on div "PRAM - Reminder to complete Nationwide Appointment Hi #Agent’s FirstName# You h…" at bounding box center [1052, 431] width 966 height 483
copy h4 "PRAM - Reminder to complete Nationwide Appointment"
click at [1086, 150] on button "Other Values" at bounding box center [1107, 161] width 82 height 27
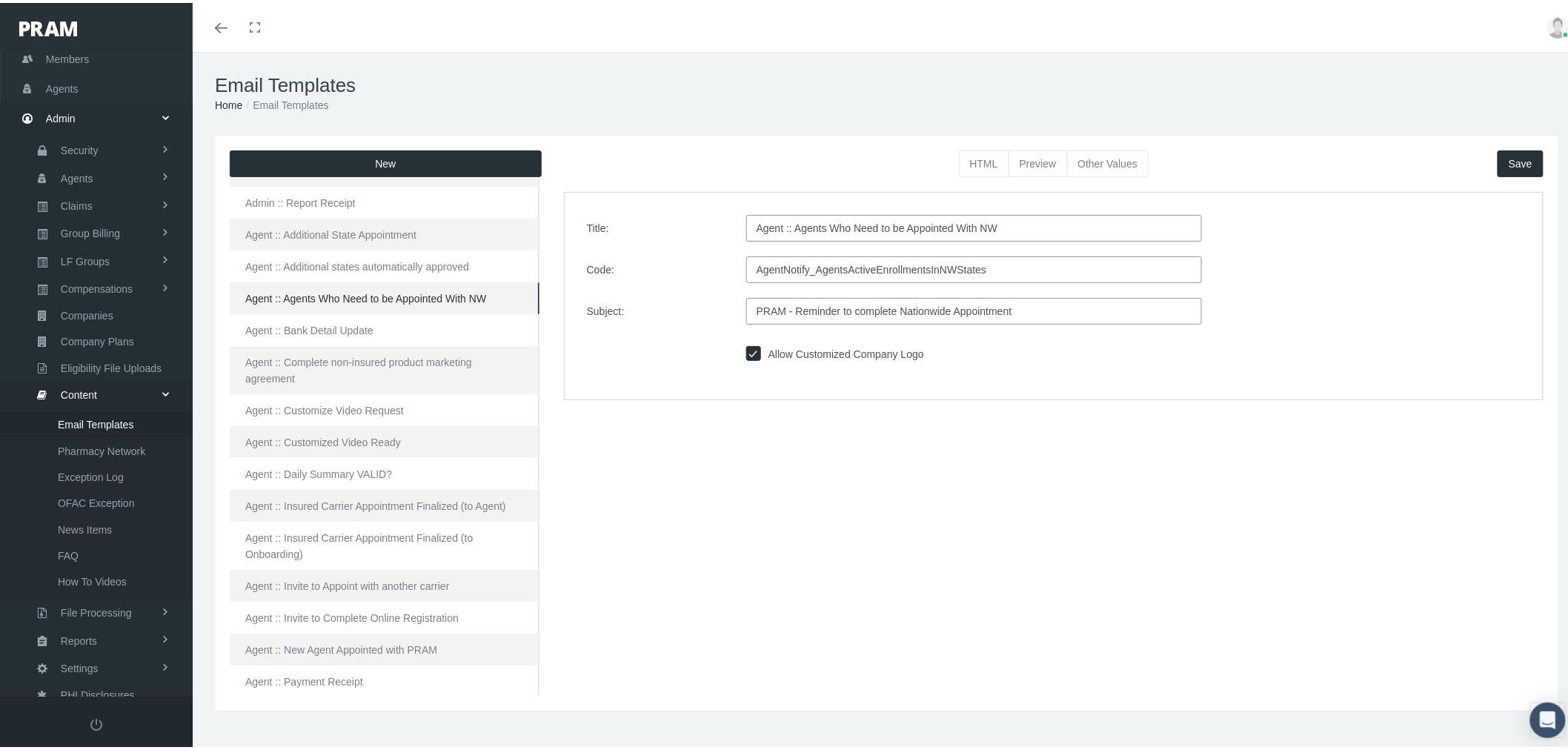
click at [1026, 228] on input "Agent :: Agents Who Need to be Appointed With NW" at bounding box center [974, 225] width 456 height 27
type input "Agent :: Agents Who Need to be Appointed With NW (?)"
click at [1518, 165] on span "Save" at bounding box center [1521, 161] width 24 height 12
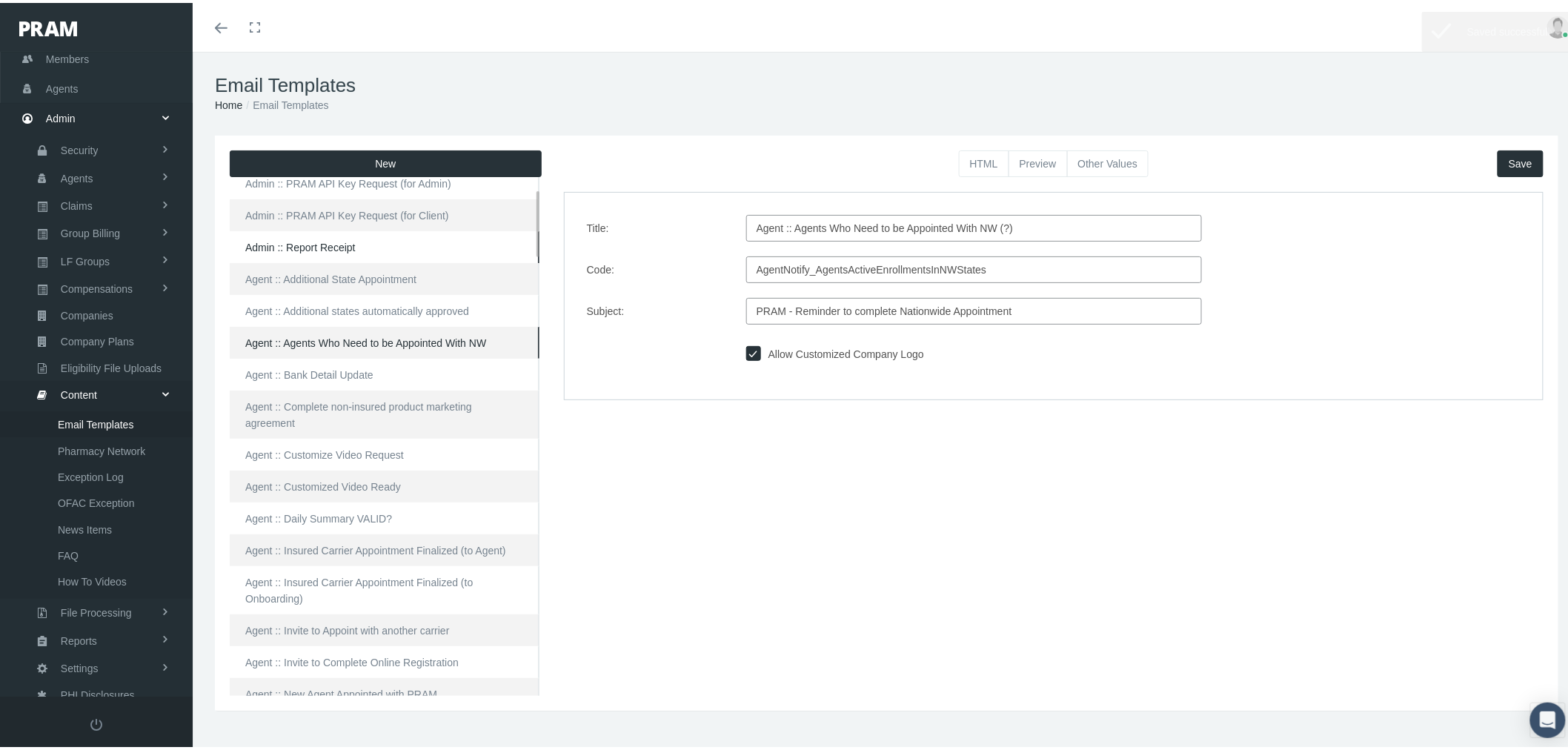
scroll to position [82, 0]
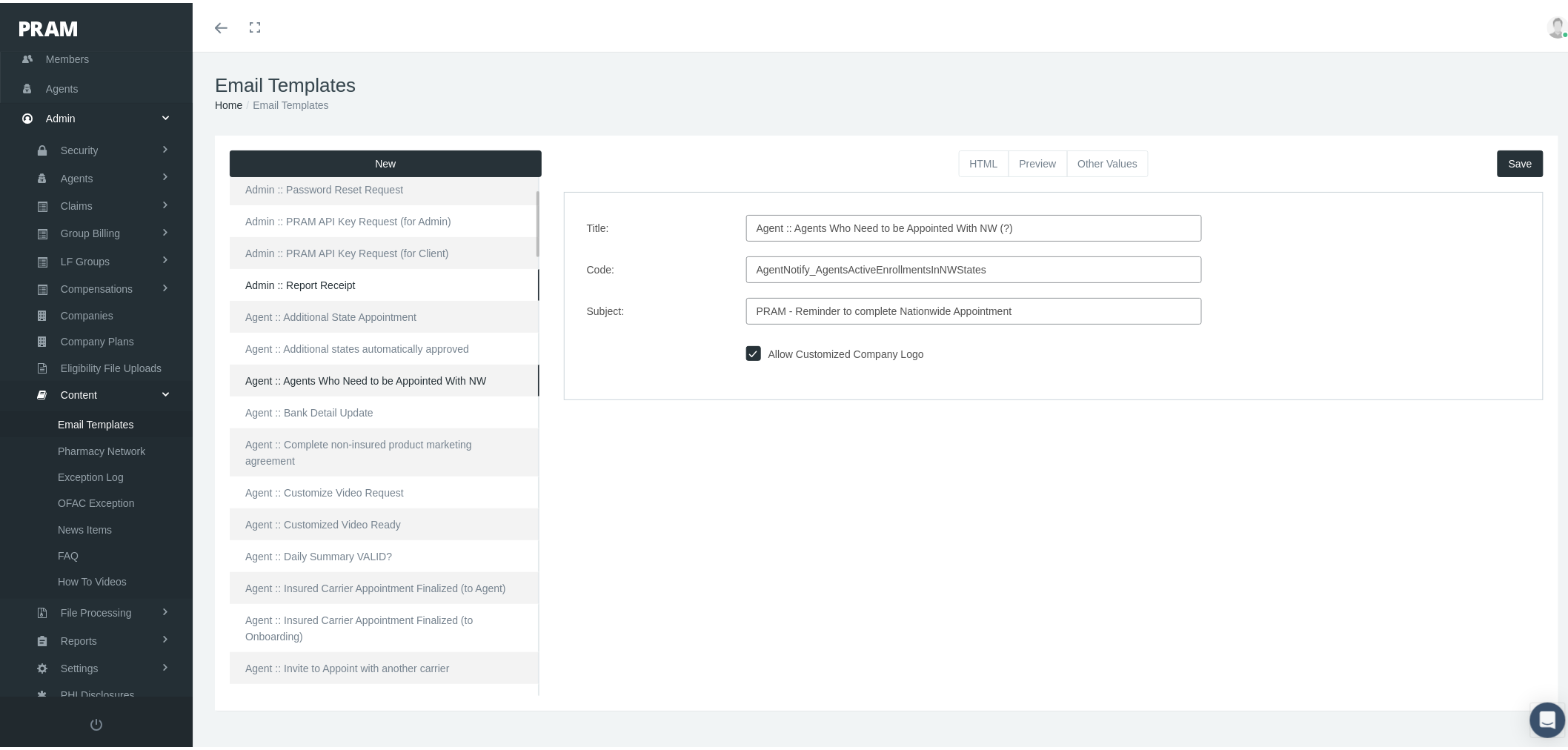
click at [388, 280] on link "Admin :: Report Receipt" at bounding box center [385, 282] width 310 height 32
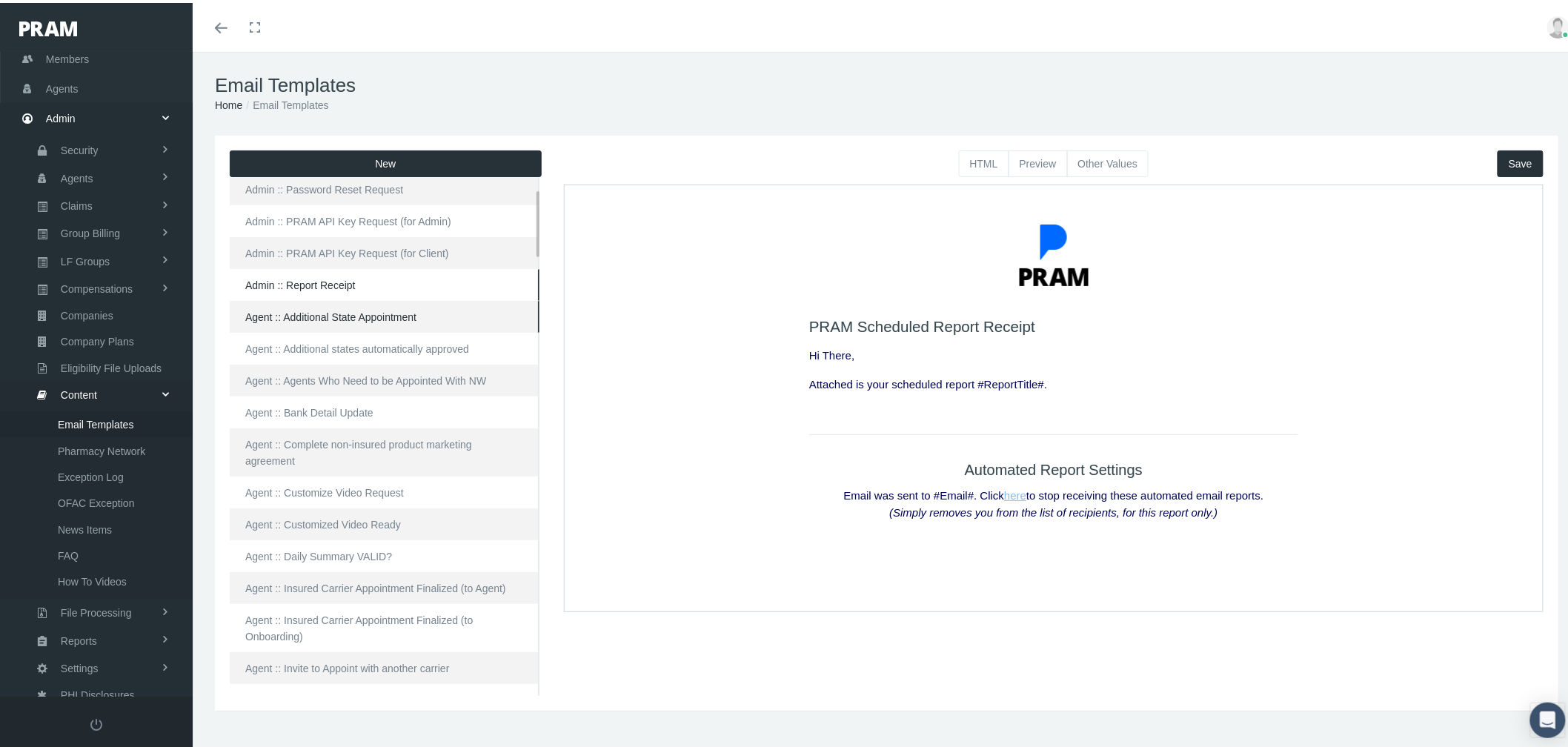
click at [373, 309] on link "Agent :: Additional State Appointment" at bounding box center [385, 313] width 310 height 32
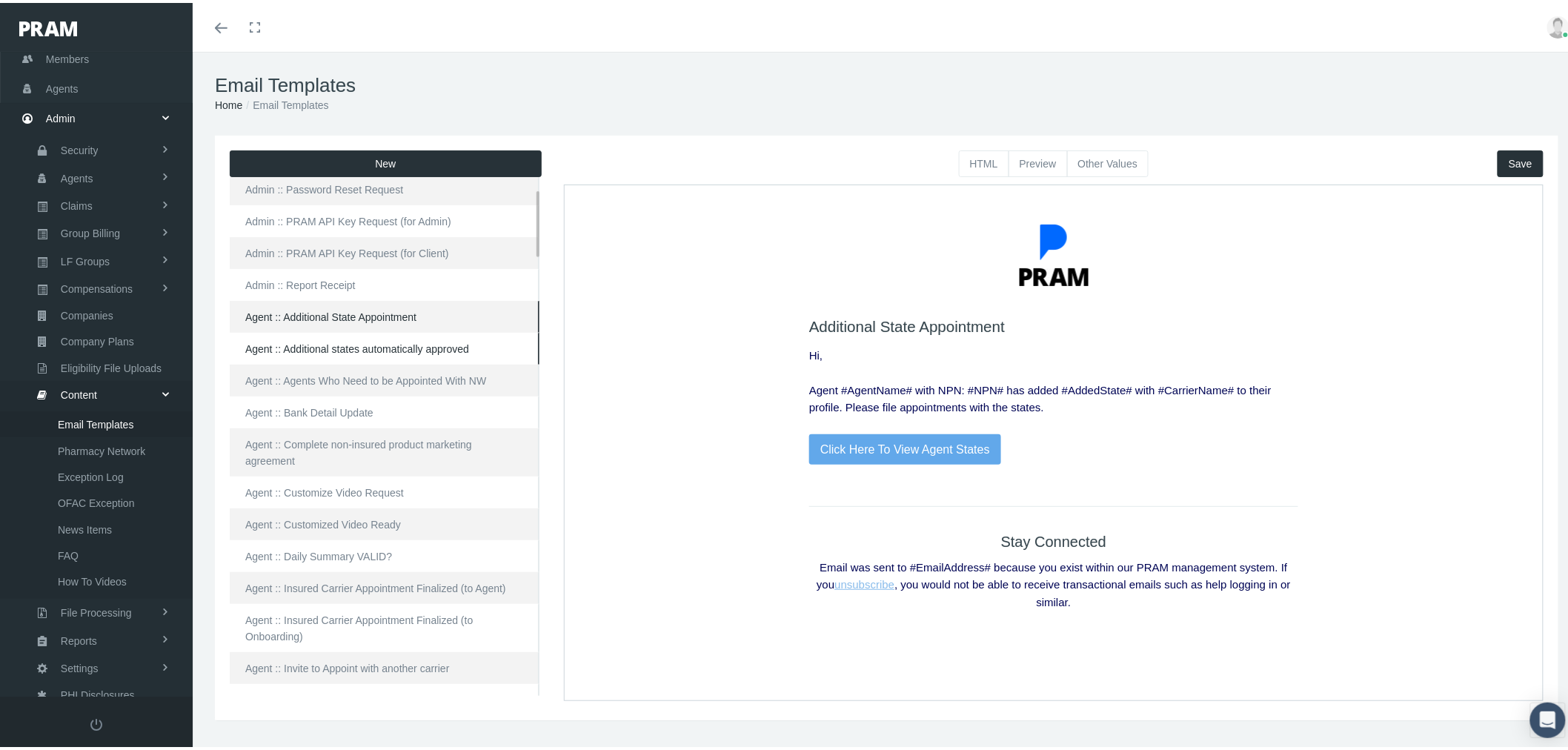
click at [373, 350] on link "Agent :: Additional states automatically approved" at bounding box center [385, 346] width 310 height 32
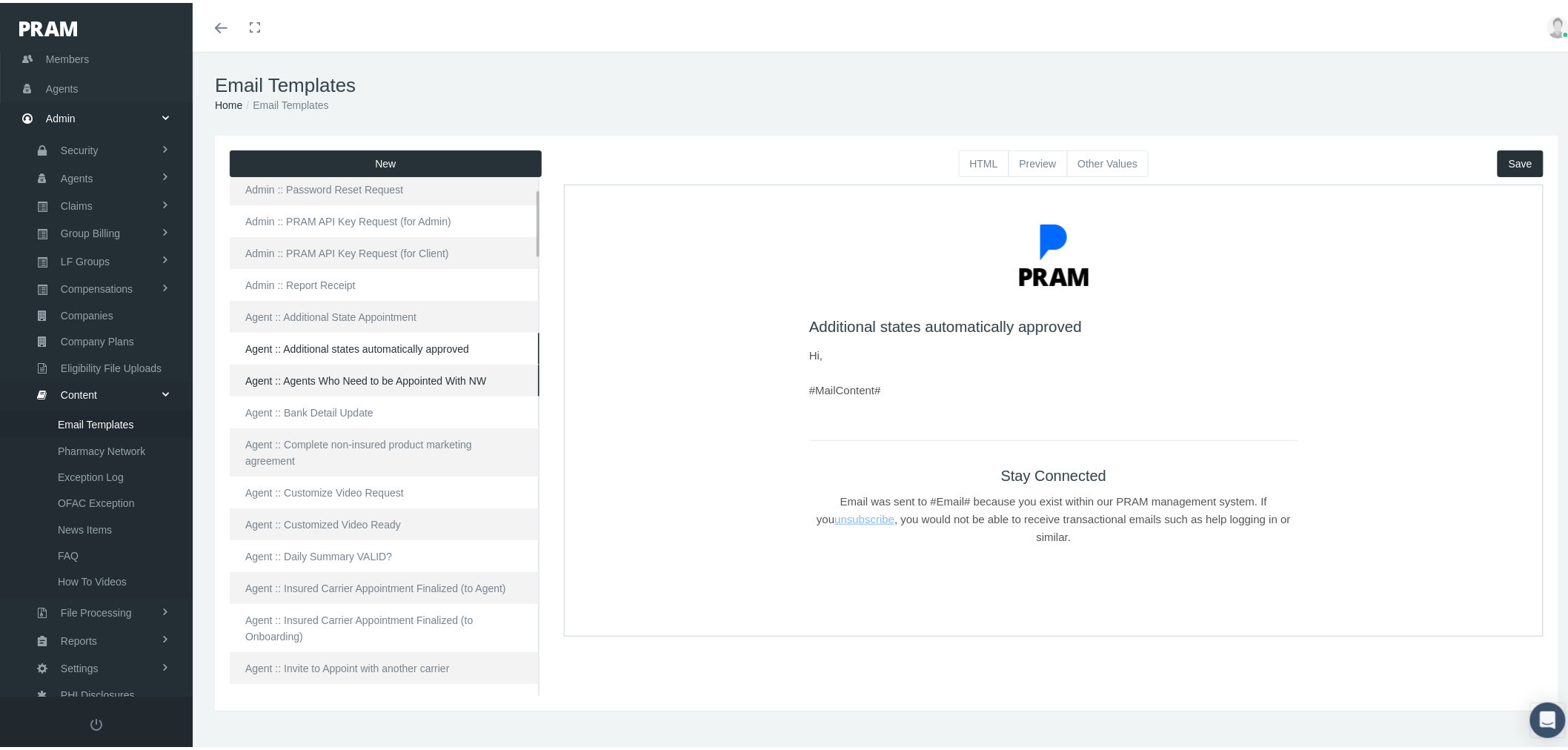
click at [375, 380] on link "Agent :: Agents Who Need to be Appointed With NW" at bounding box center [385, 377] width 310 height 32
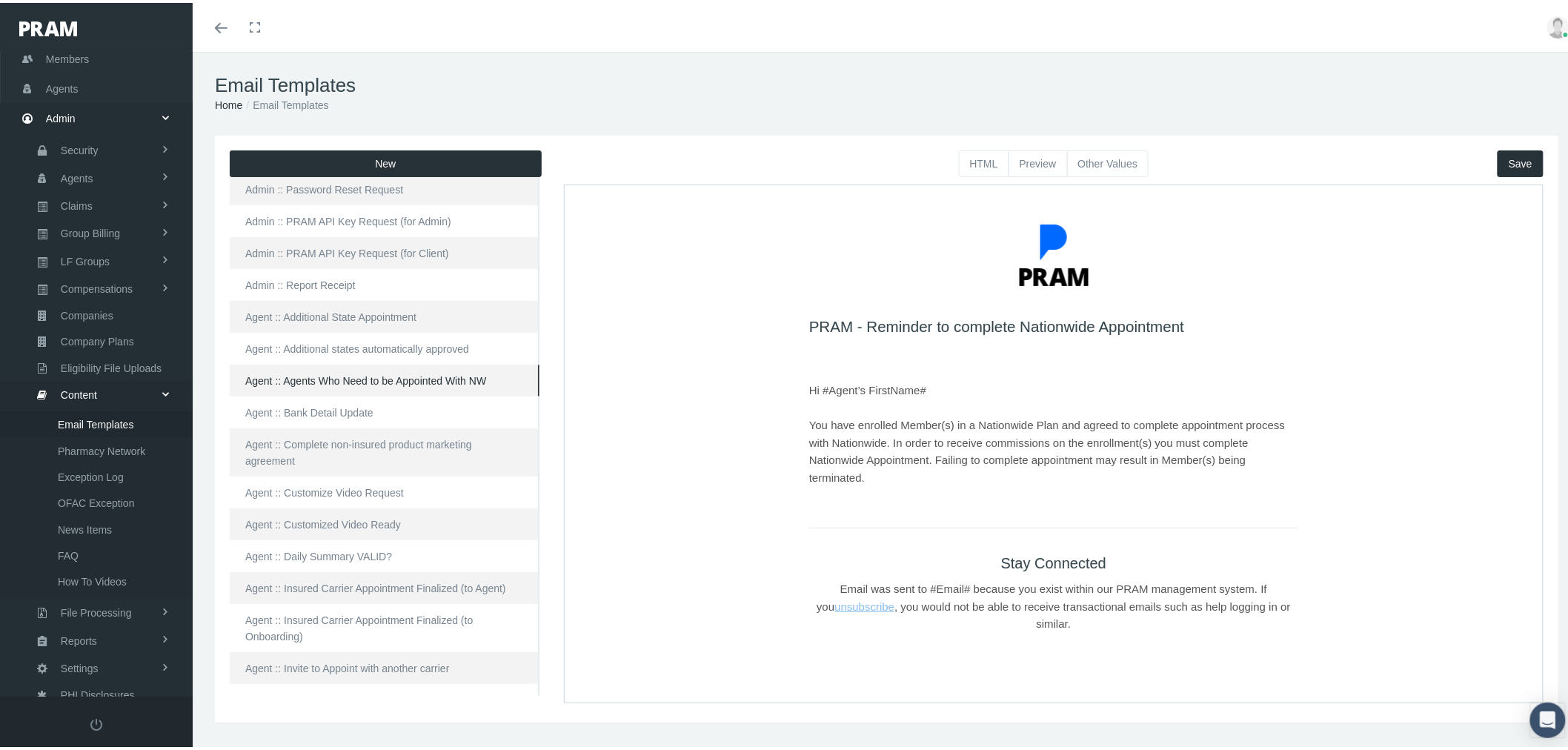
click at [1098, 153] on button "Other Values" at bounding box center [1107, 161] width 82 height 27
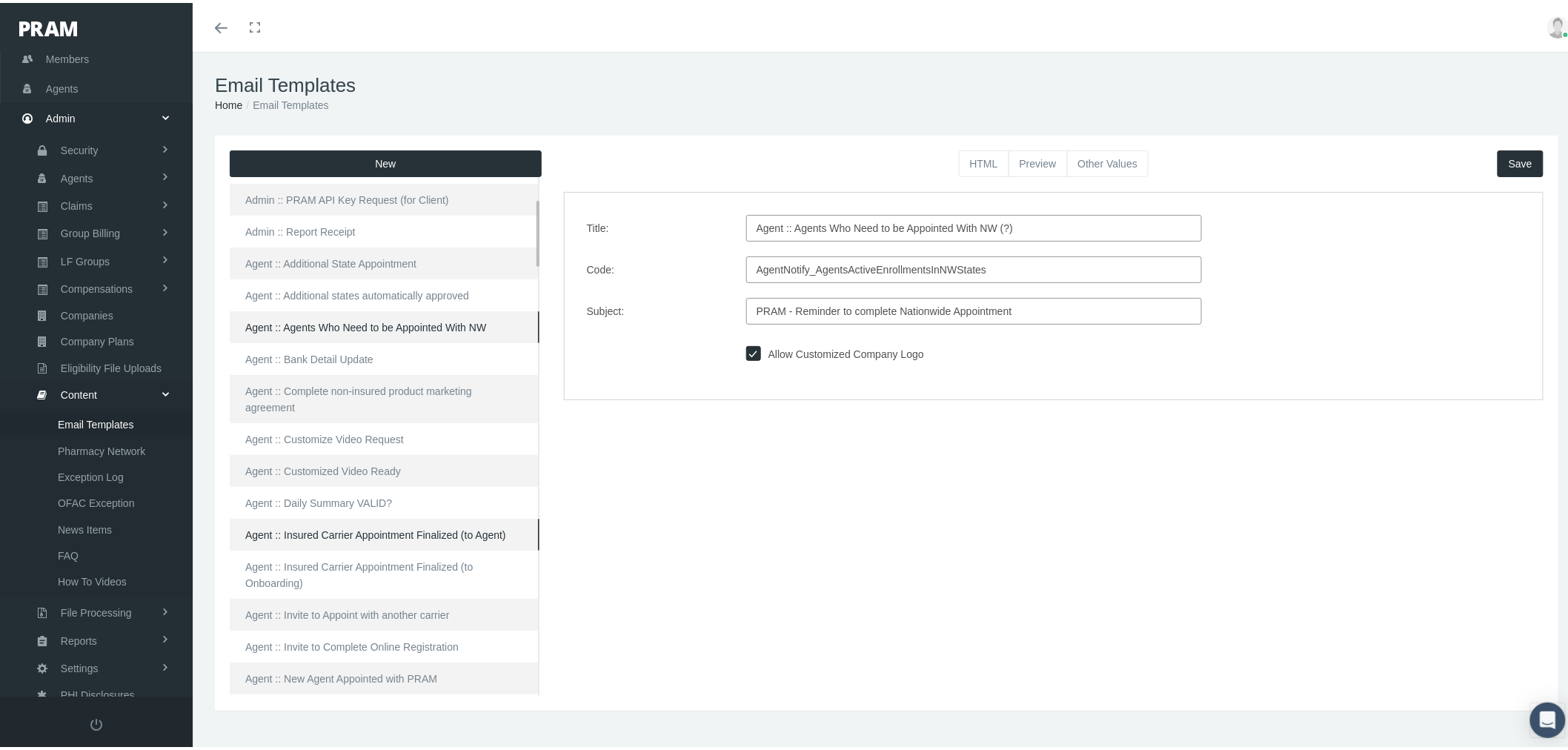
scroll to position [165, 0]
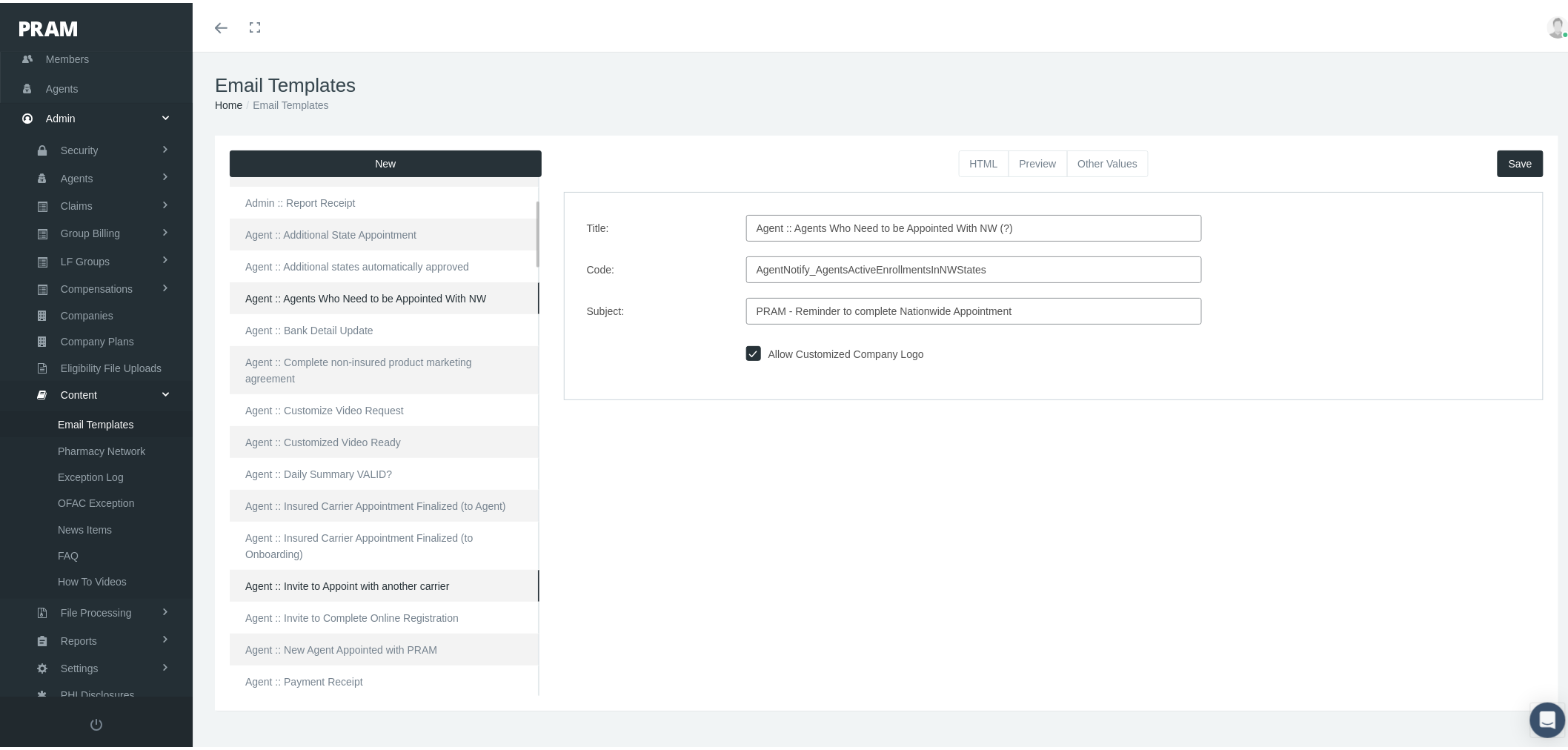
click at [441, 570] on link "Agent :: Invite to Appoint with another carrier" at bounding box center [385, 583] width 310 height 32
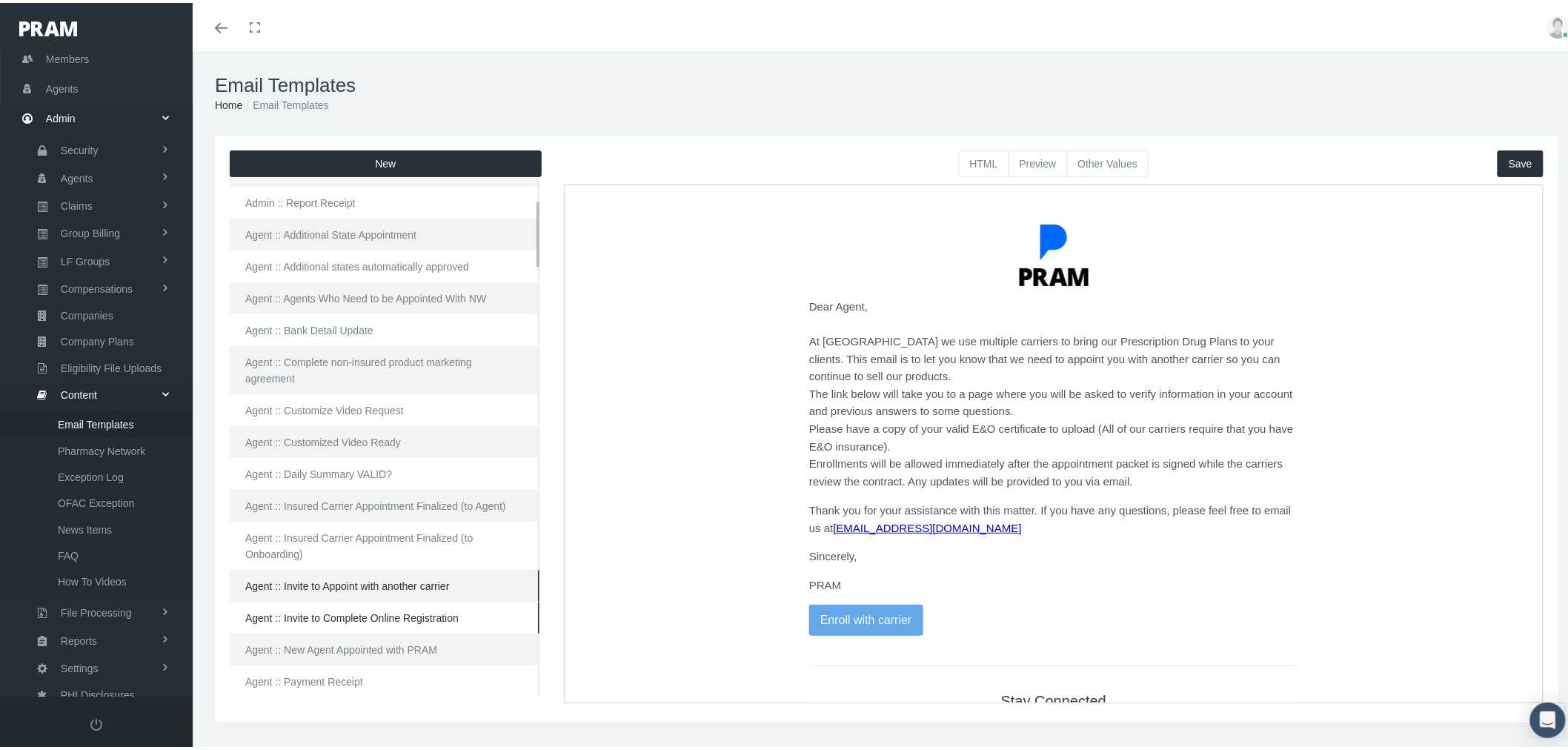
click at [443, 599] on link "Agent :: Invite to Complete Online Registration" at bounding box center [385, 615] width 310 height 32
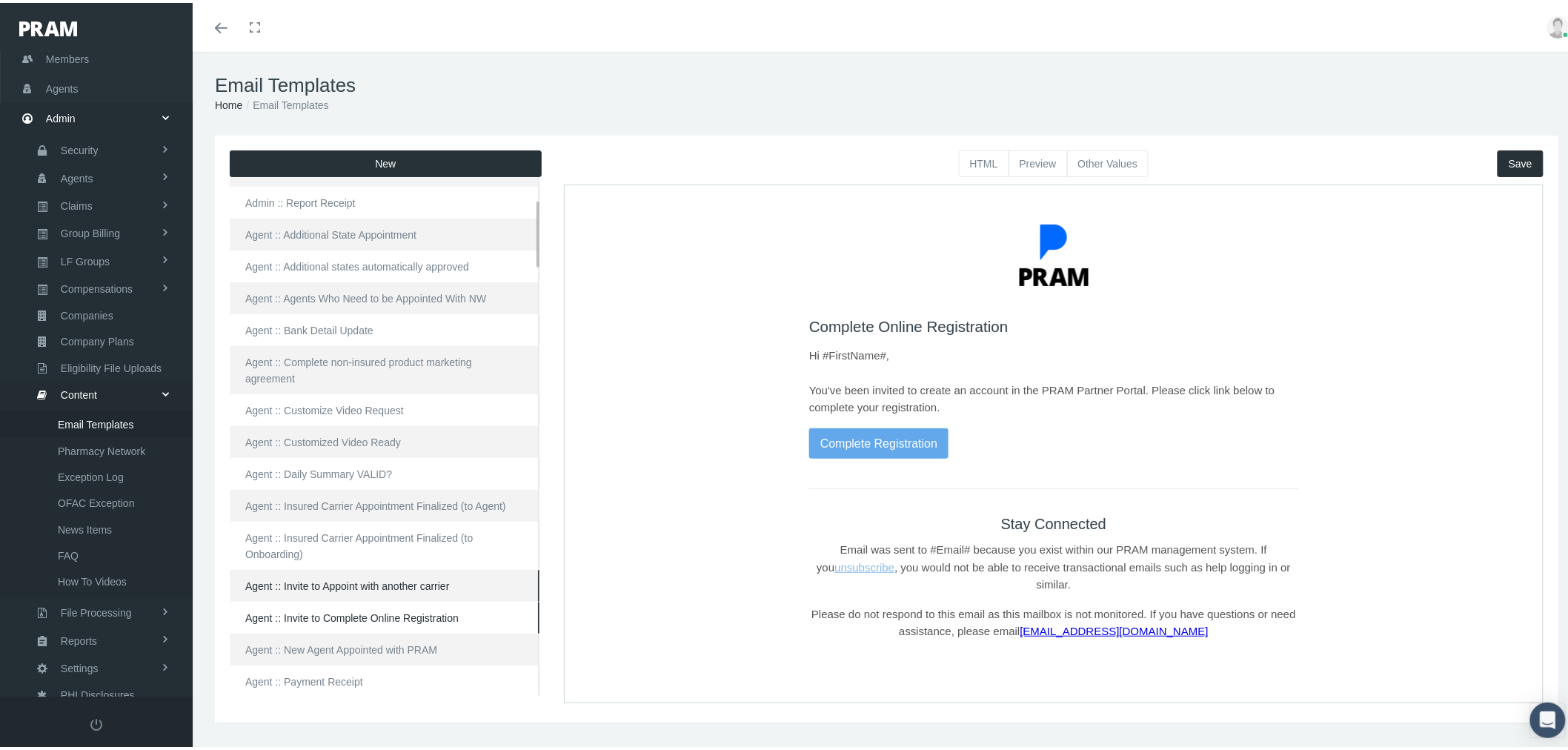
scroll to position [246, 0]
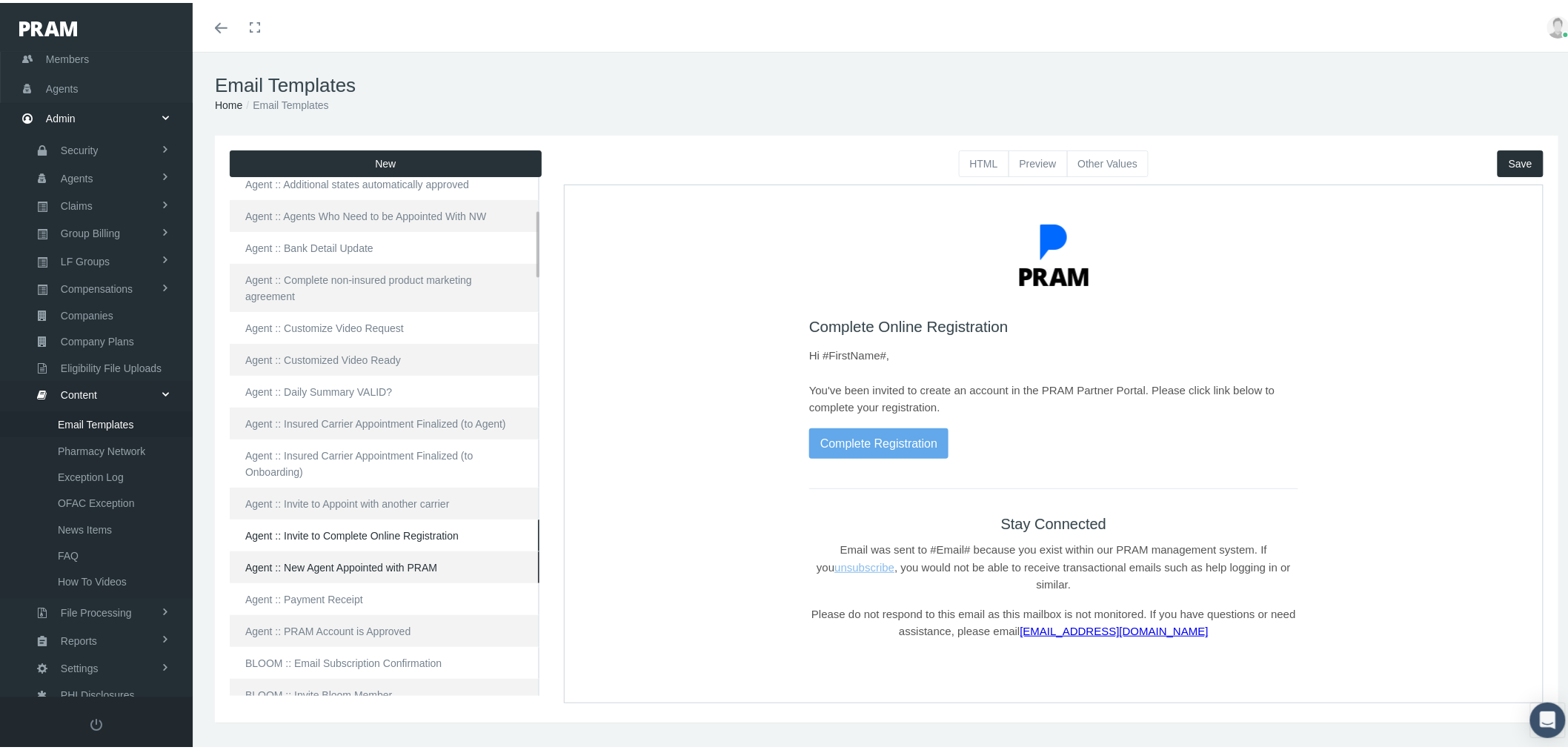
click at [463, 549] on link "Agent :: New Agent Appointed with PRAM" at bounding box center [385, 564] width 310 height 32
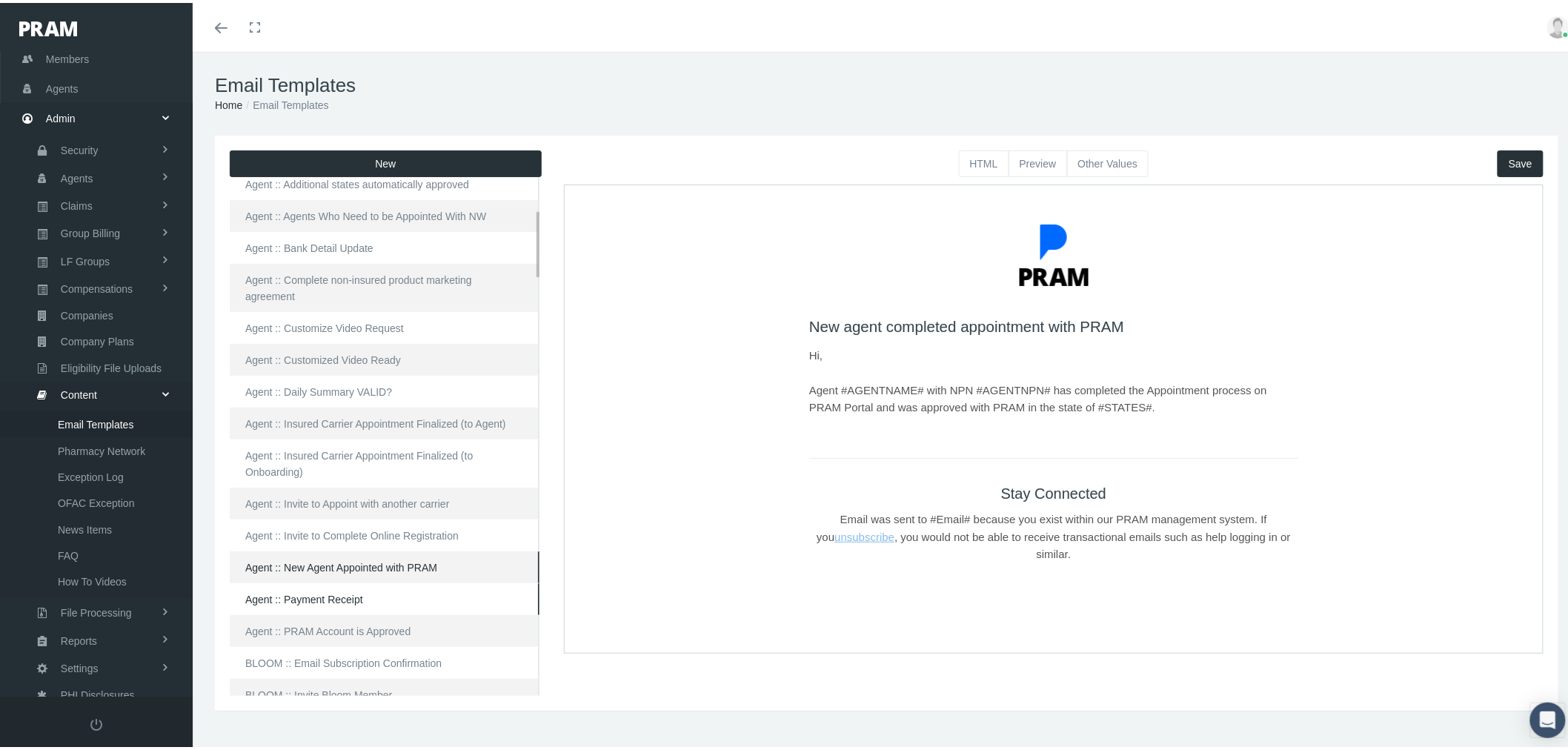
click at [463, 580] on link "Agent :: Payment Receipt" at bounding box center [385, 596] width 310 height 32
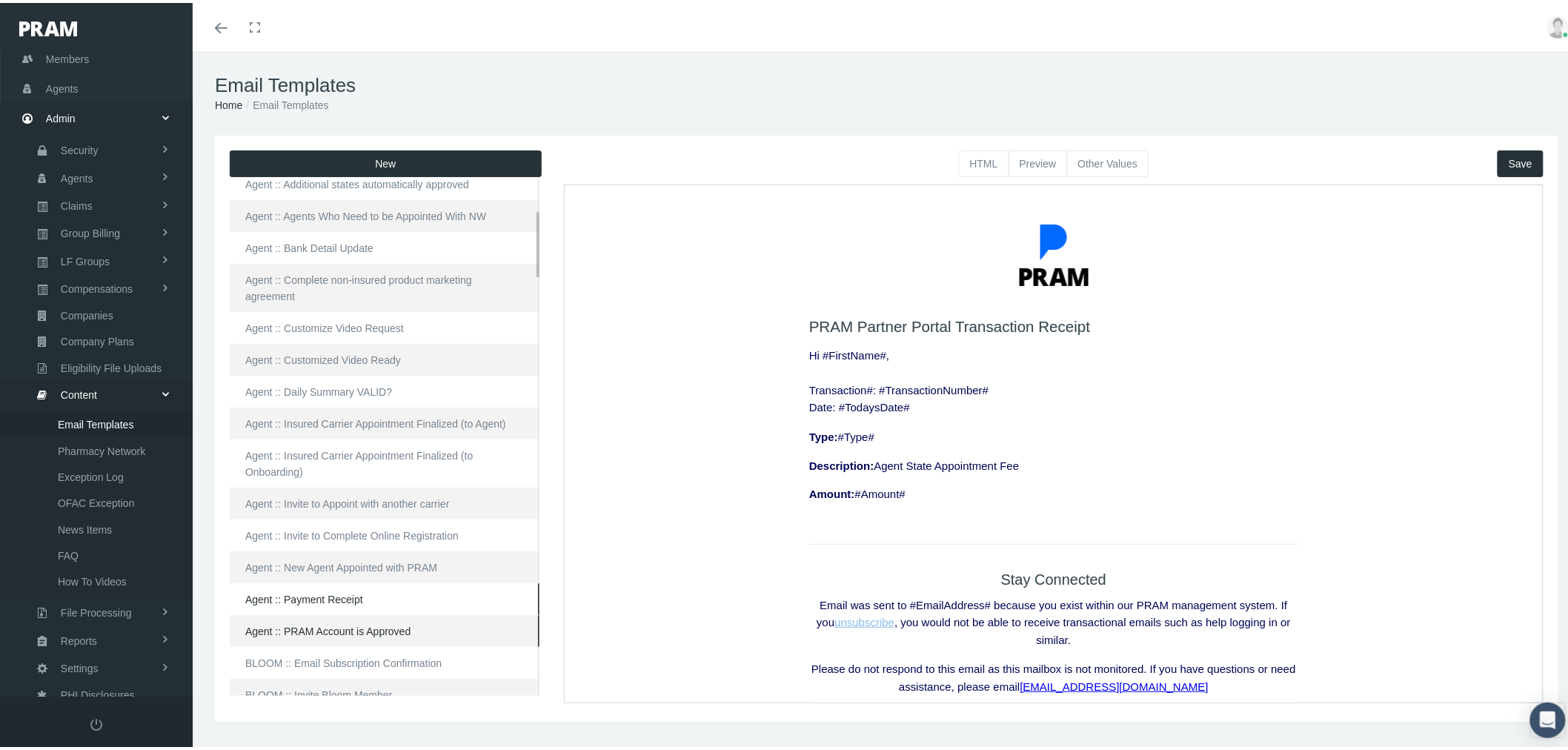
click at [473, 612] on link "Agent :: PRAM Account is Approved" at bounding box center [385, 628] width 310 height 32
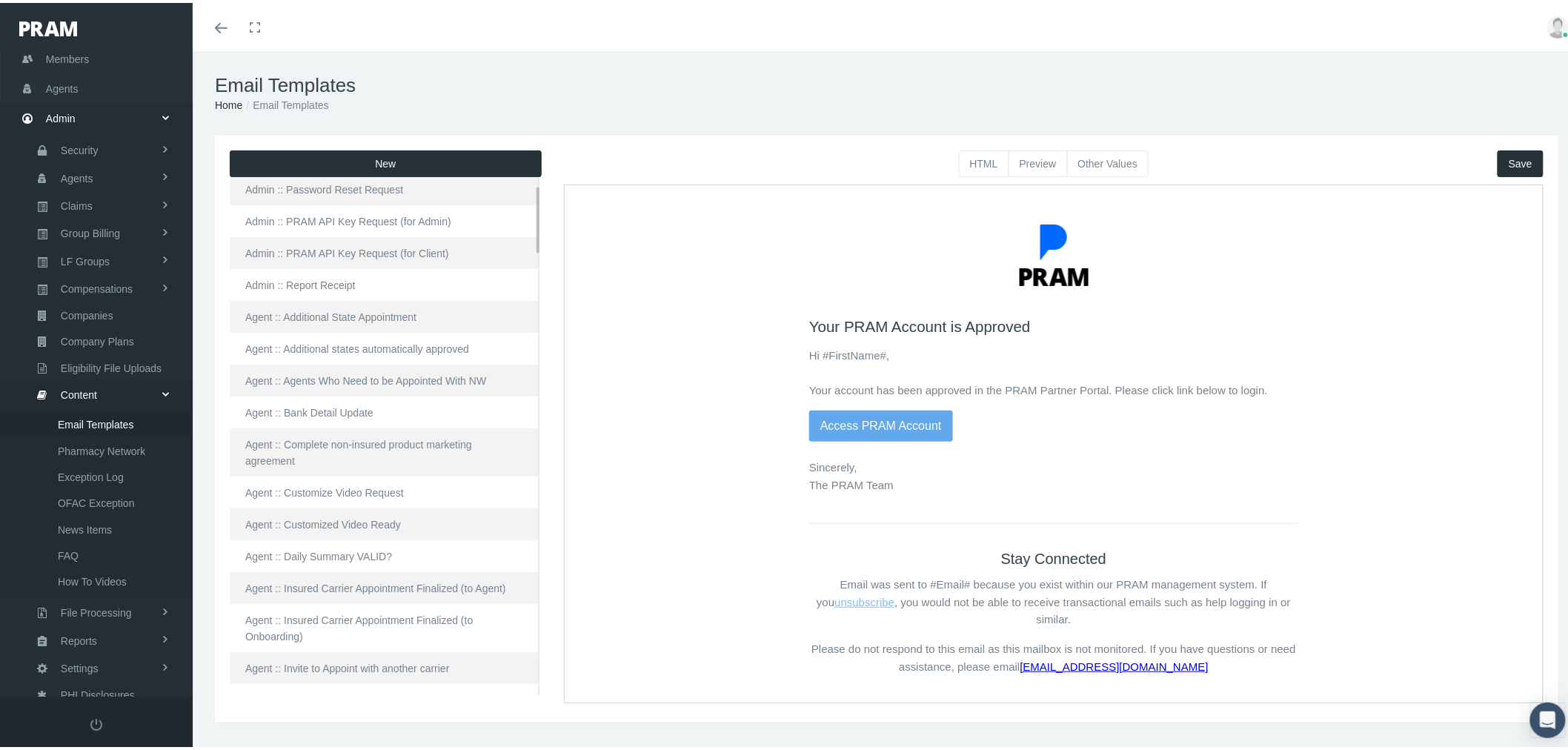
scroll to position [0, 0]
